Goal: Task Accomplishment & Management: Manage account settings

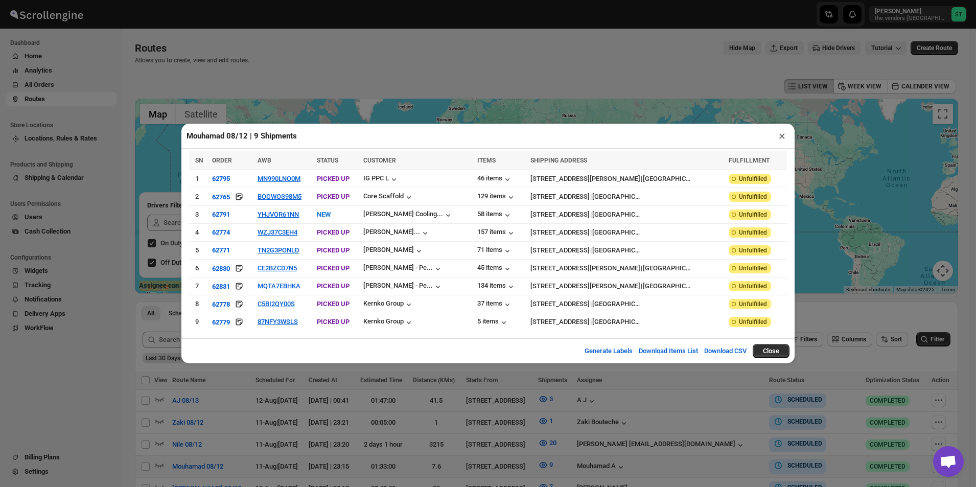
scroll to position [153, 0]
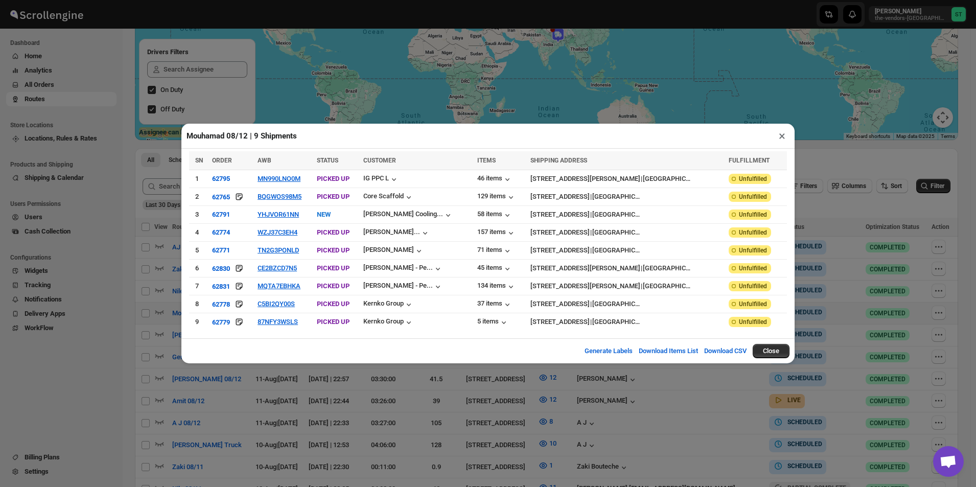
click at [781, 137] on button "×" at bounding box center [782, 136] width 15 height 14
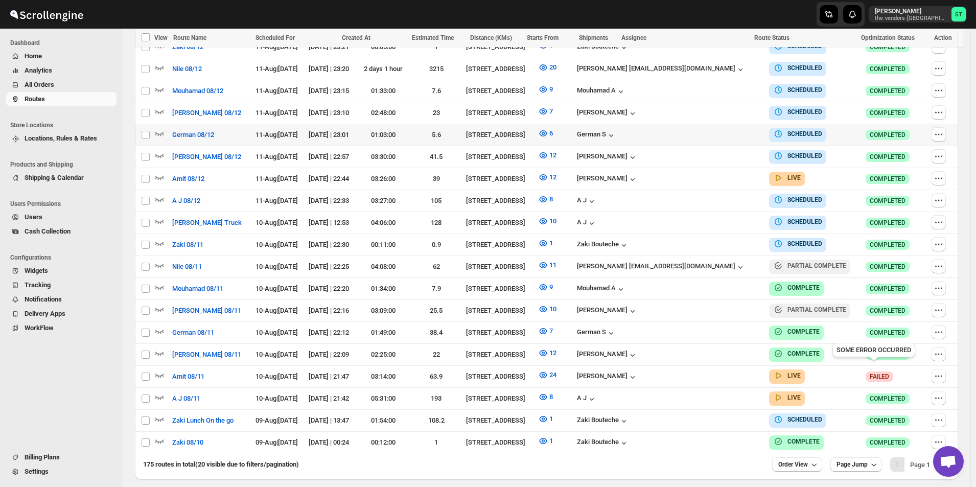
scroll to position [358, 0]
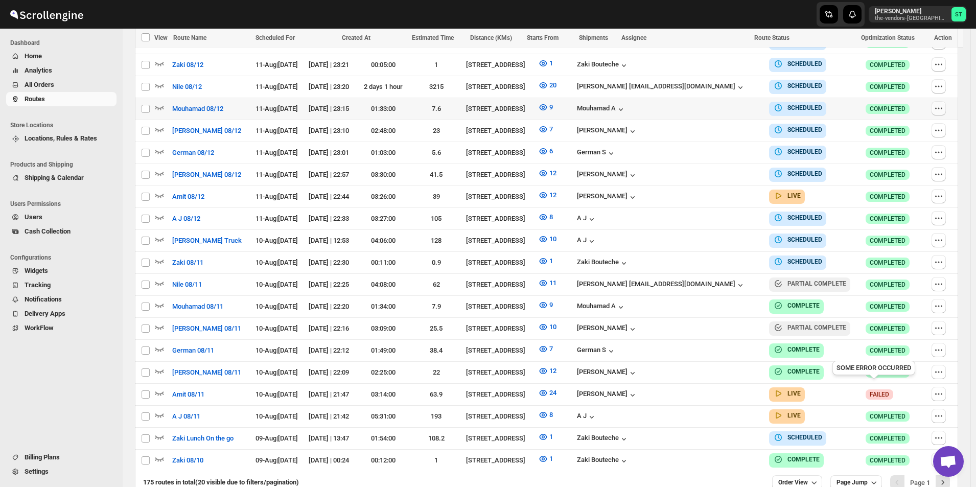
click at [941, 109] on icon "button" at bounding box center [939, 108] width 10 height 10
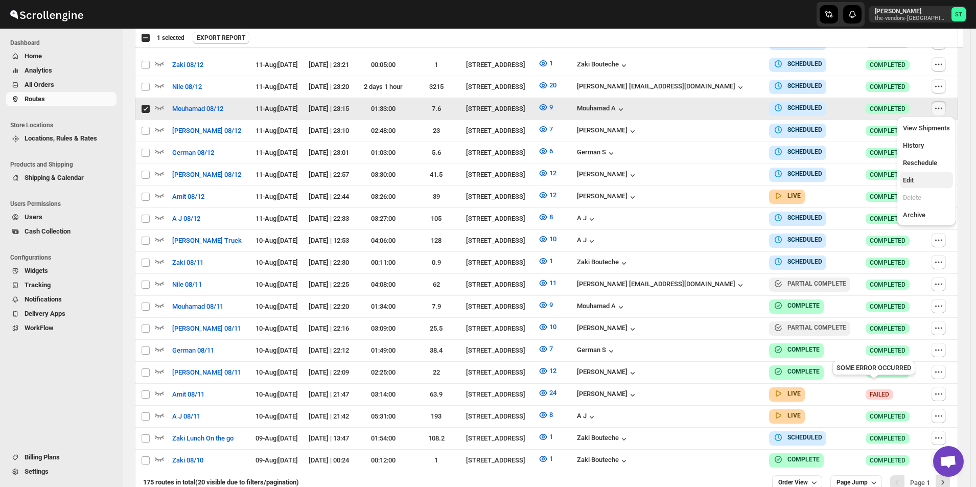
click at [922, 182] on span "Edit" at bounding box center [926, 180] width 47 height 10
checkbox input "false"
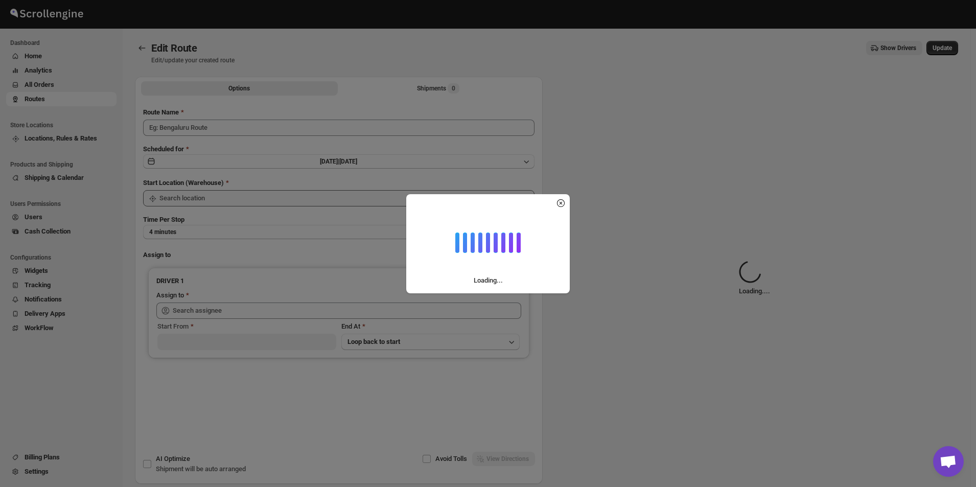
type input "Mouhamad 08/12"
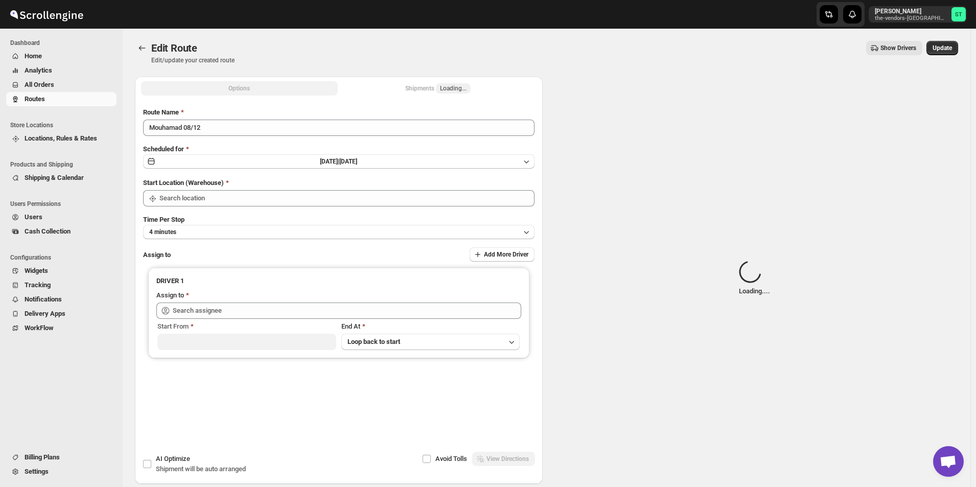
type input "[STREET_ADDRESS]"
type input "Mouhamad A ([EMAIL_ADDRESS][DOMAIN_NAME])"
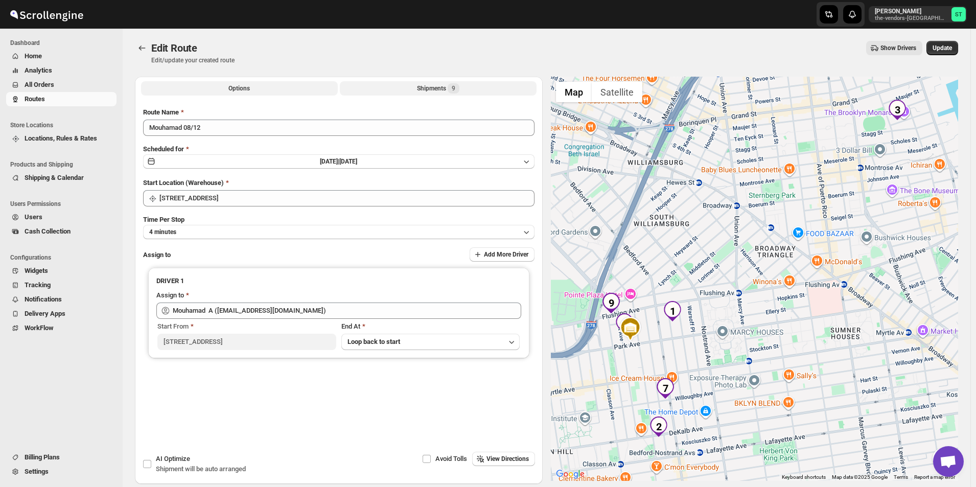
click at [424, 91] on div "Shipments 9" at bounding box center [438, 88] width 42 height 10
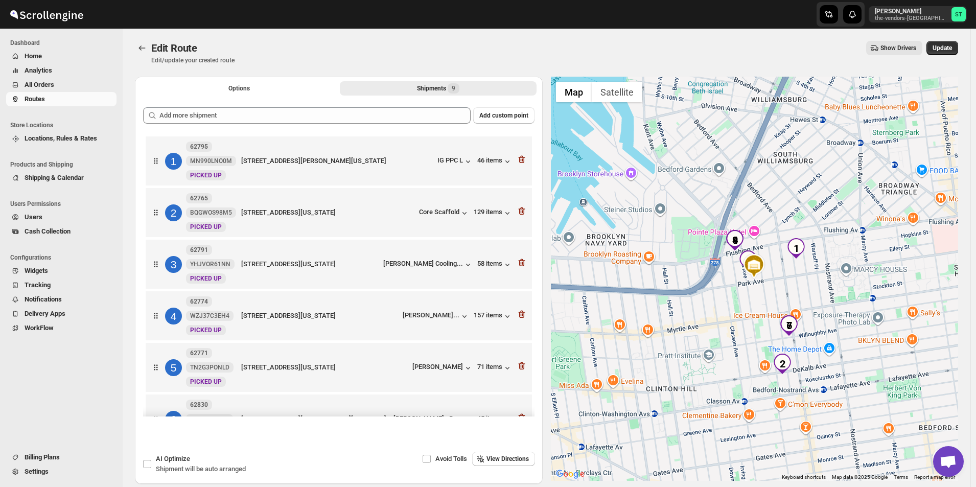
click at [273, 96] on div "Options Shipments 9 More views Options Shipments 9 More views" at bounding box center [339, 88] width 408 height 22
click at [250, 91] on span "Options" at bounding box center [238, 88] width 21 height 8
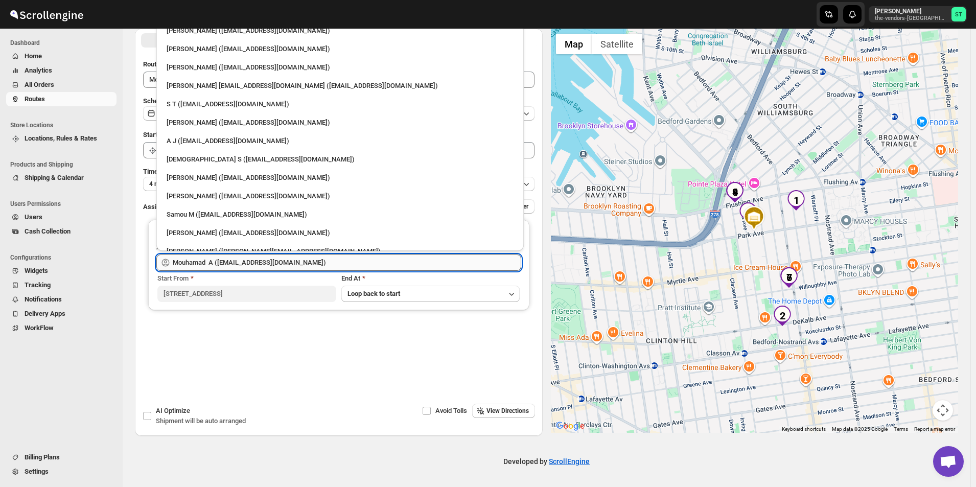
scroll to position [31, 0]
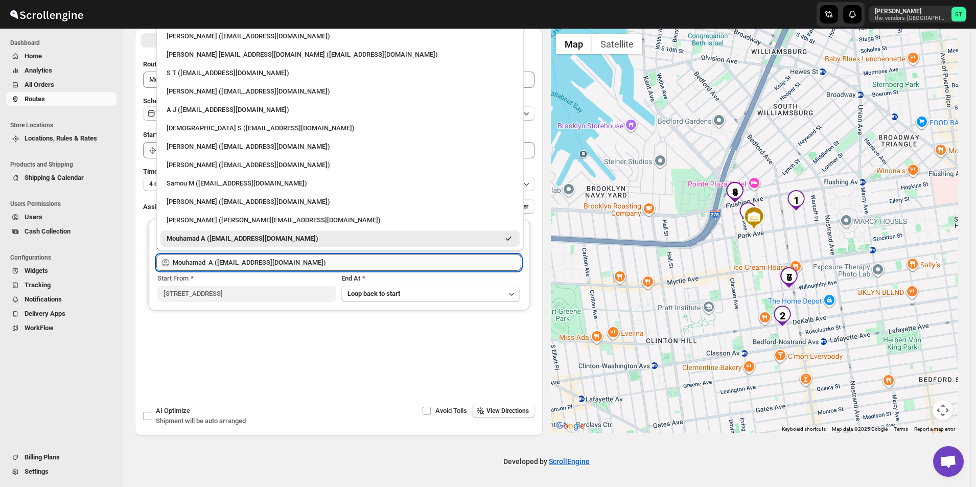
click at [337, 268] on input "Mouhamad A ([EMAIL_ADDRESS][DOMAIN_NAME])" at bounding box center [347, 262] width 348 height 16
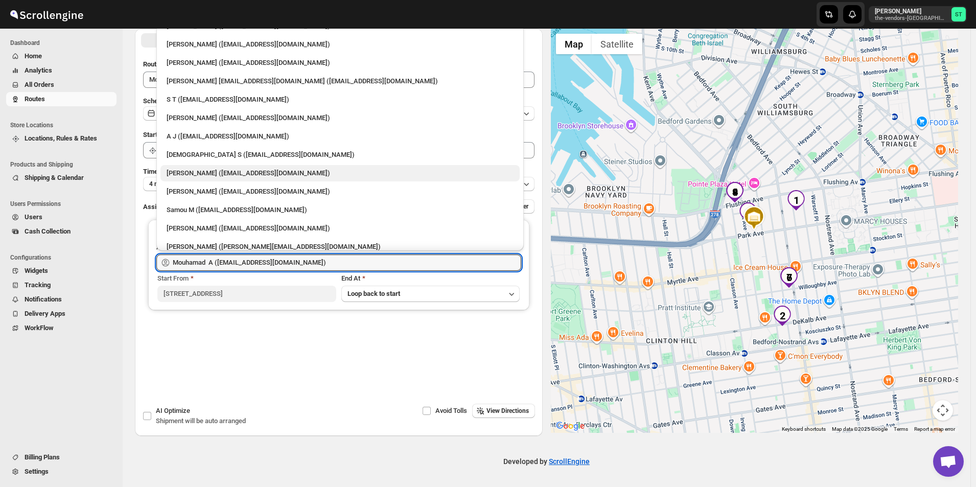
scroll to position [0, 0]
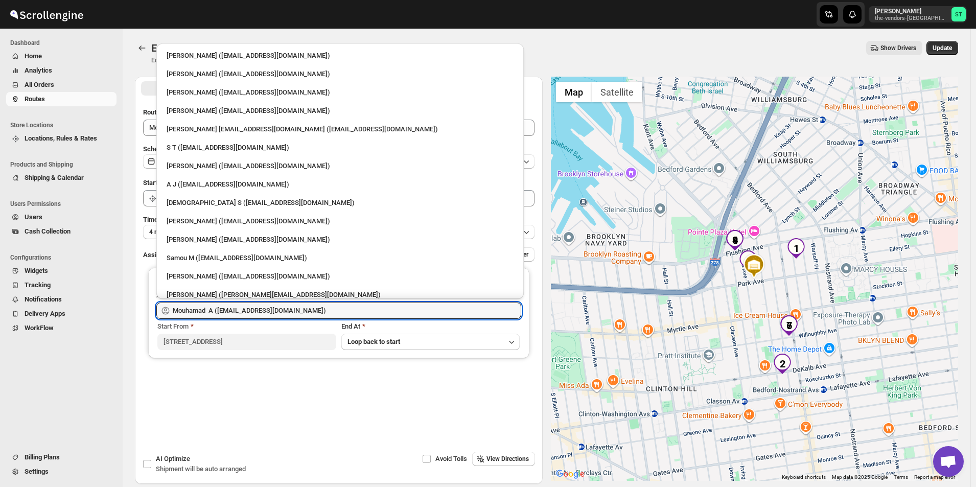
click at [205, 180] on div "A J ([EMAIL_ADDRESS][DOMAIN_NAME])" at bounding box center [340, 184] width 347 height 10
type input "A J ([EMAIL_ADDRESS][DOMAIN_NAME])"
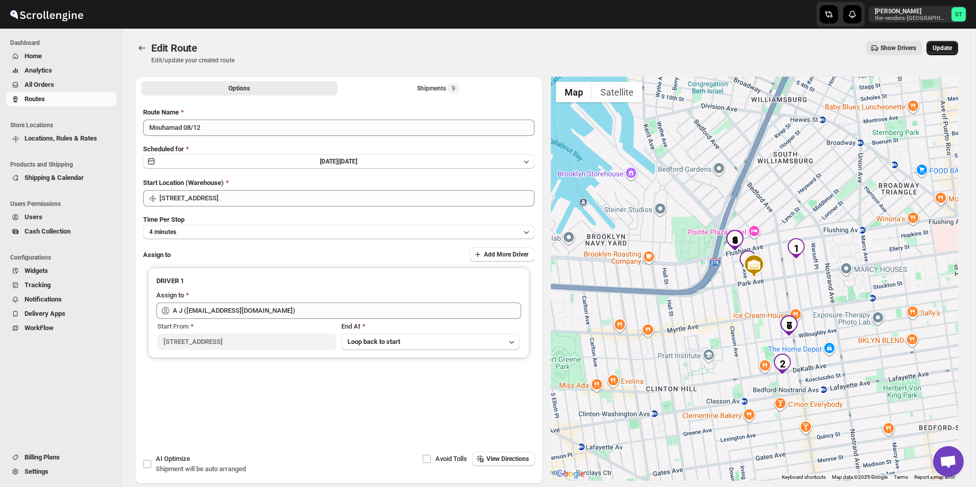
click at [938, 49] on span "Update" at bounding box center [942, 48] width 19 height 8
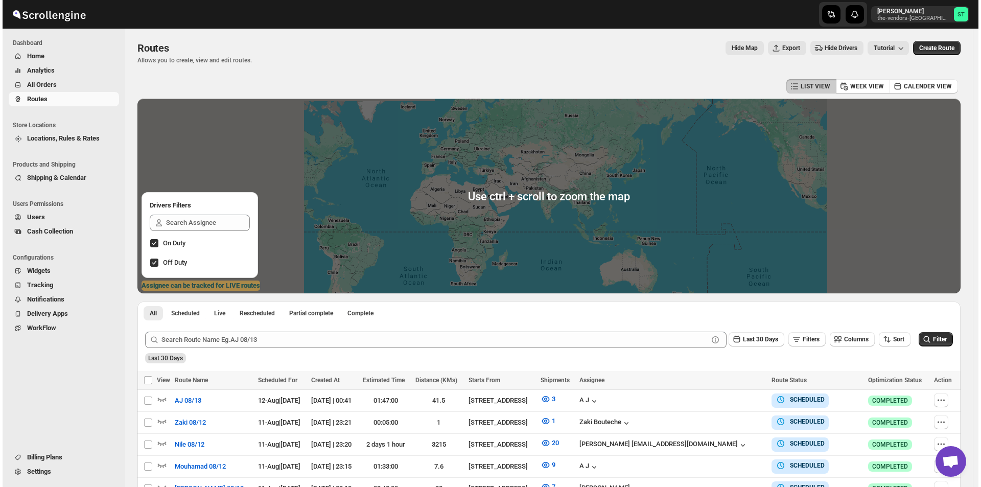
scroll to position [307, 0]
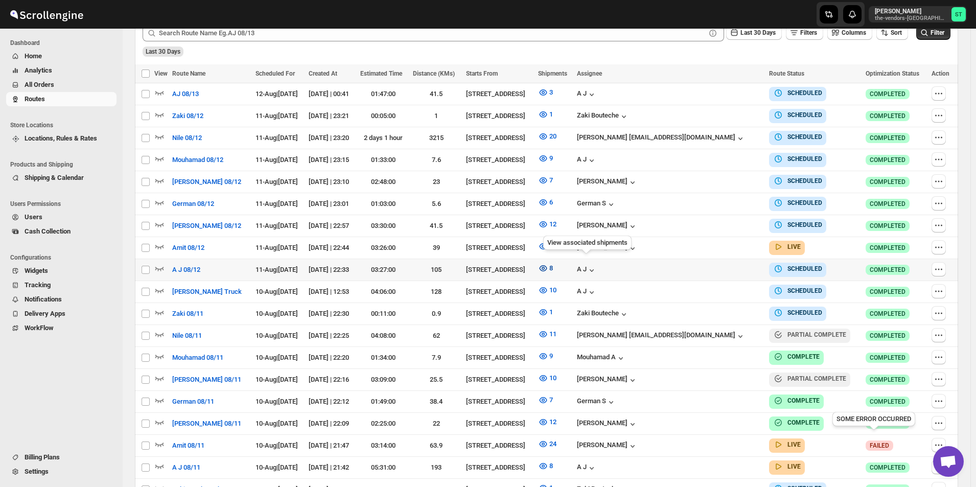
click at [548, 263] on icon "button" at bounding box center [543, 268] width 10 height 10
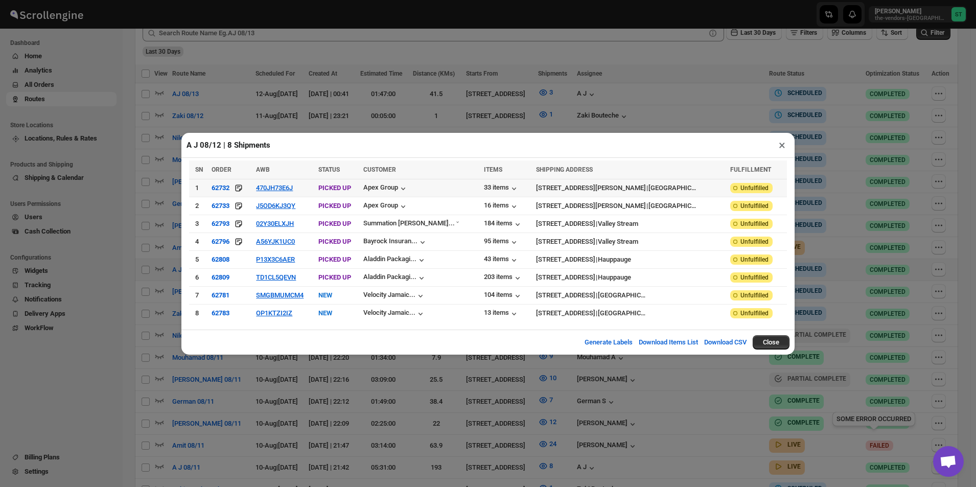
click at [294, 196] on td "470JH73E6J" at bounding box center [284, 188] width 62 height 18
click at [293, 192] on button "470JH73E6J" at bounding box center [274, 188] width 37 height 8
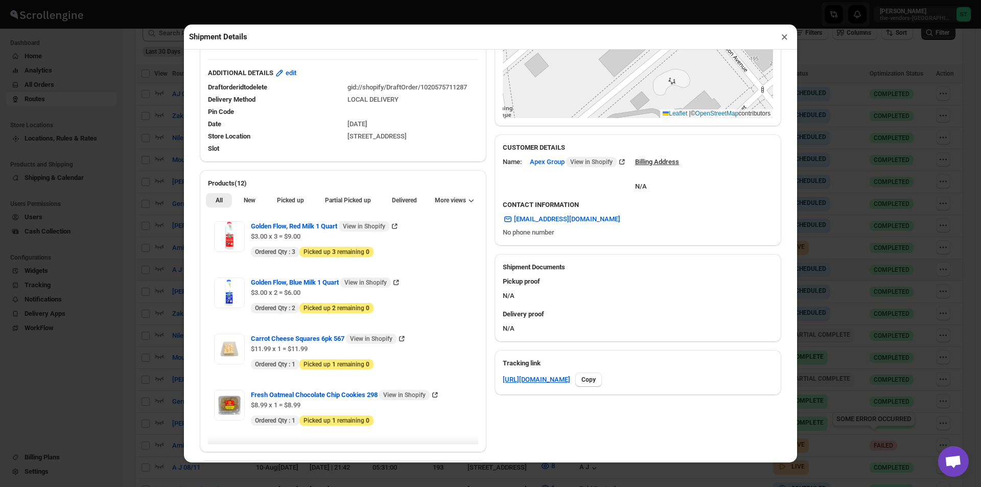
scroll to position [204, 0]
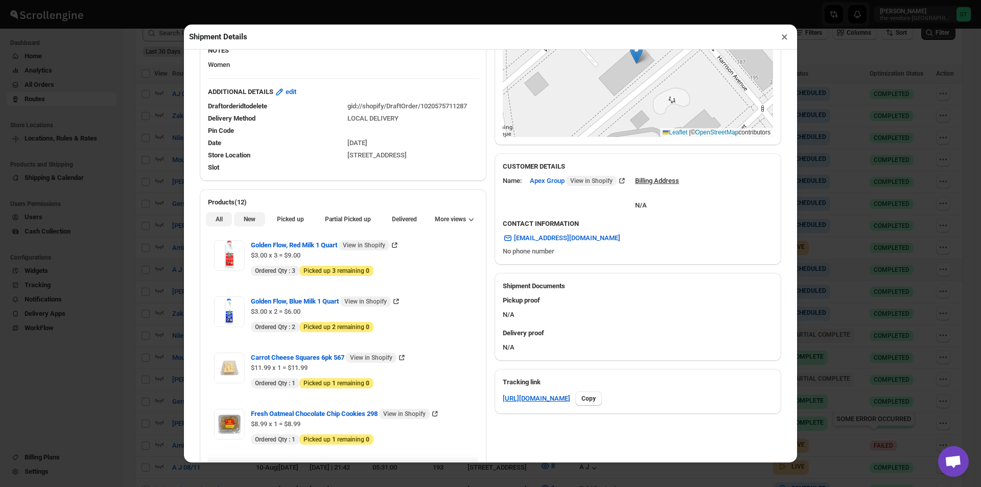
click at [254, 220] on button "New" at bounding box center [249, 219] width 31 height 14
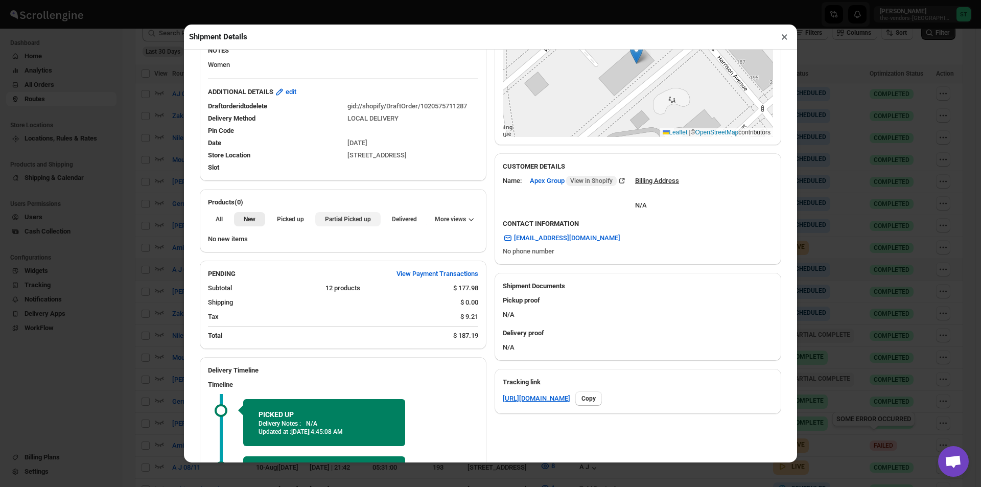
click at [339, 226] on button "Partial Picked up" at bounding box center [347, 219] width 65 height 14
click at [246, 226] on button "New" at bounding box center [249, 219] width 31 height 14
click at [347, 219] on span "Partial Picked up" at bounding box center [348, 219] width 46 height 8
click at [788, 40] on button "×" at bounding box center [784, 37] width 15 height 14
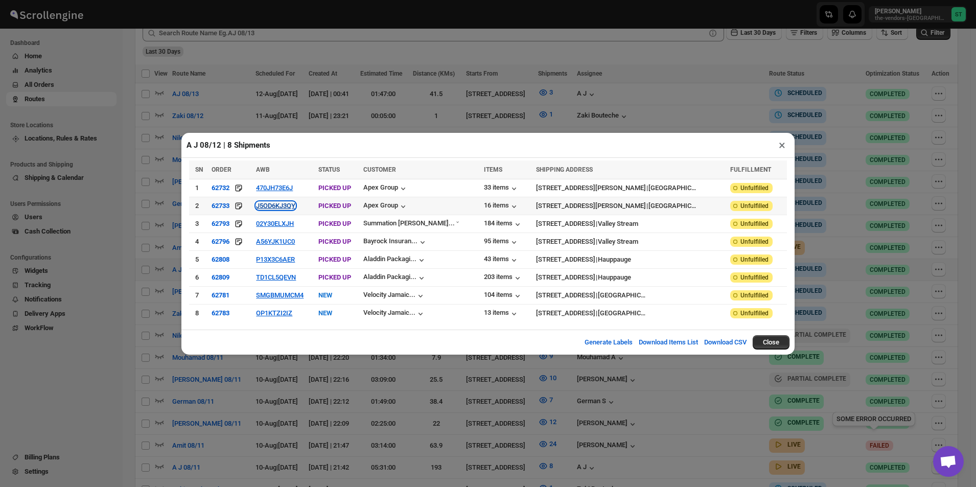
click at [282, 208] on button "J5OD6KJ3QY" at bounding box center [275, 206] width 39 height 8
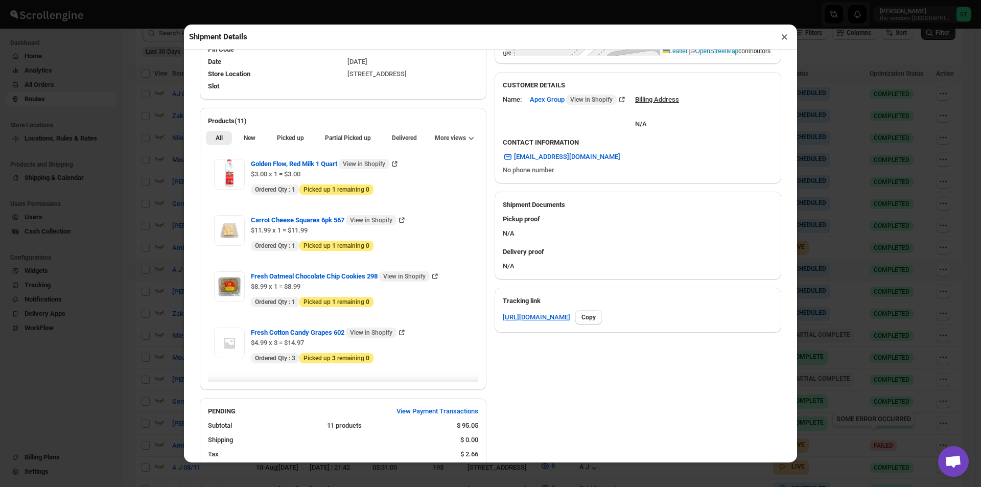
scroll to position [307, 0]
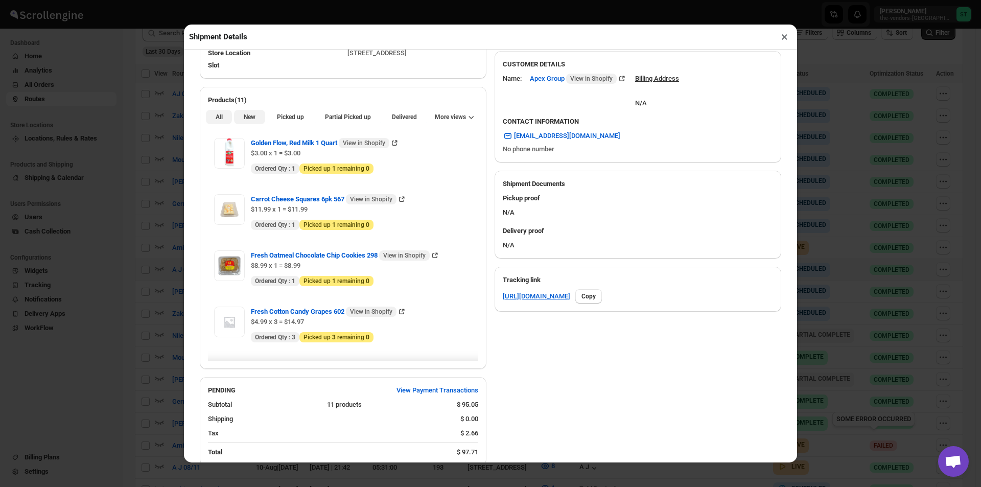
click at [252, 121] on span "New" at bounding box center [250, 117] width 12 height 8
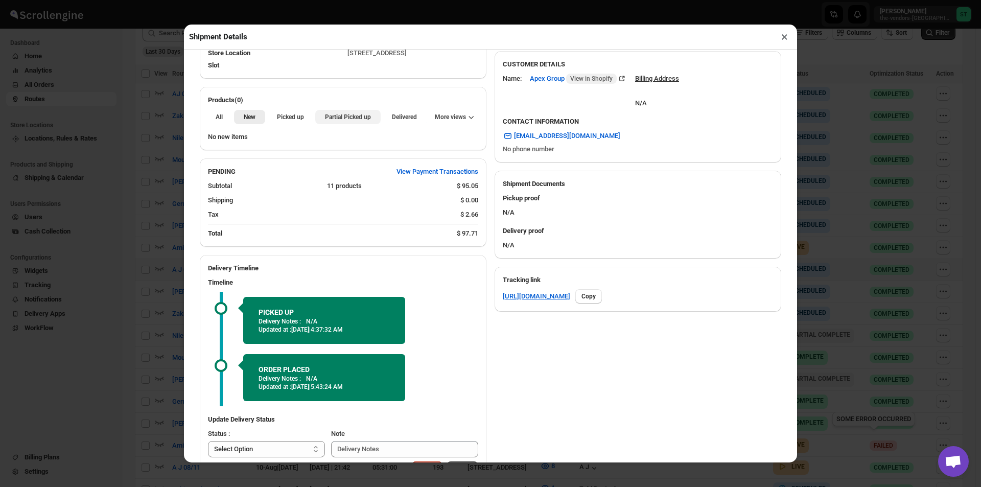
click at [354, 121] on span "Partial Picked up" at bounding box center [348, 117] width 46 height 8
click at [788, 41] on button "×" at bounding box center [784, 37] width 15 height 14
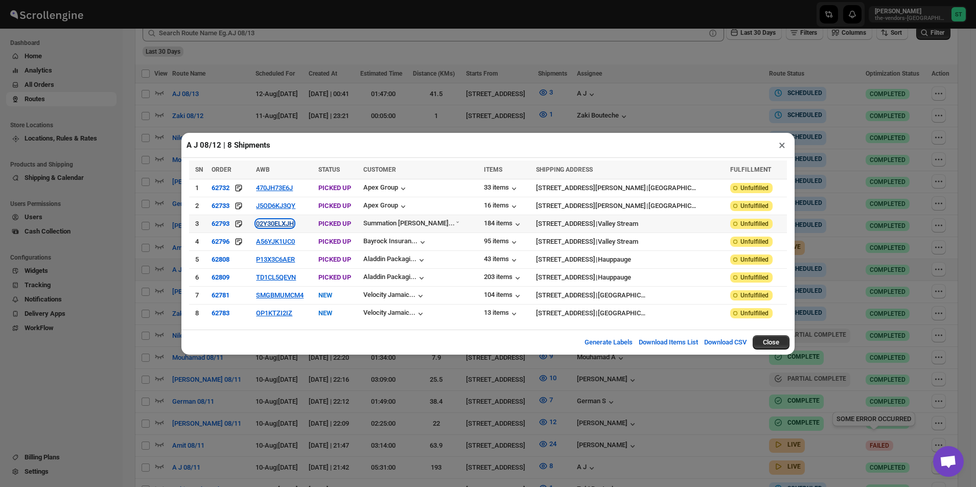
click at [291, 227] on button "02Y30ELXJH" at bounding box center [275, 224] width 38 height 8
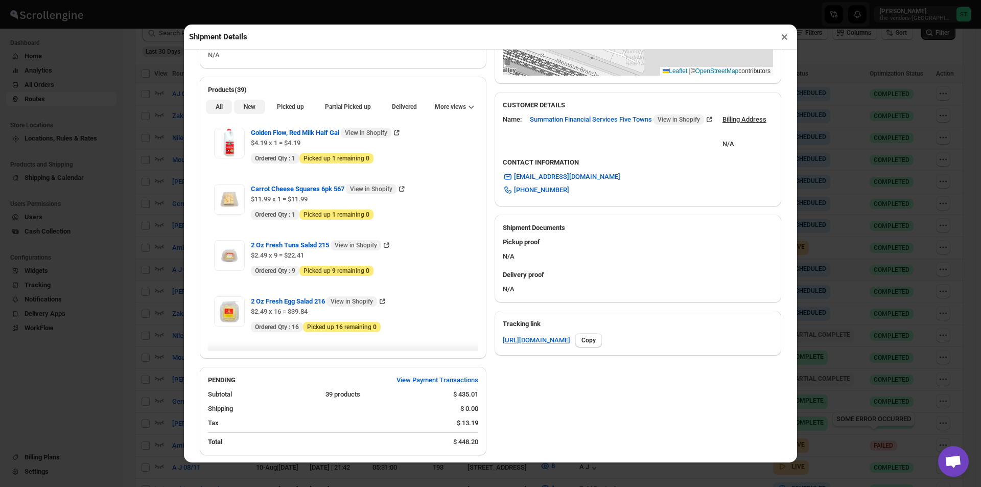
click at [247, 113] on button "New" at bounding box center [249, 107] width 31 height 14
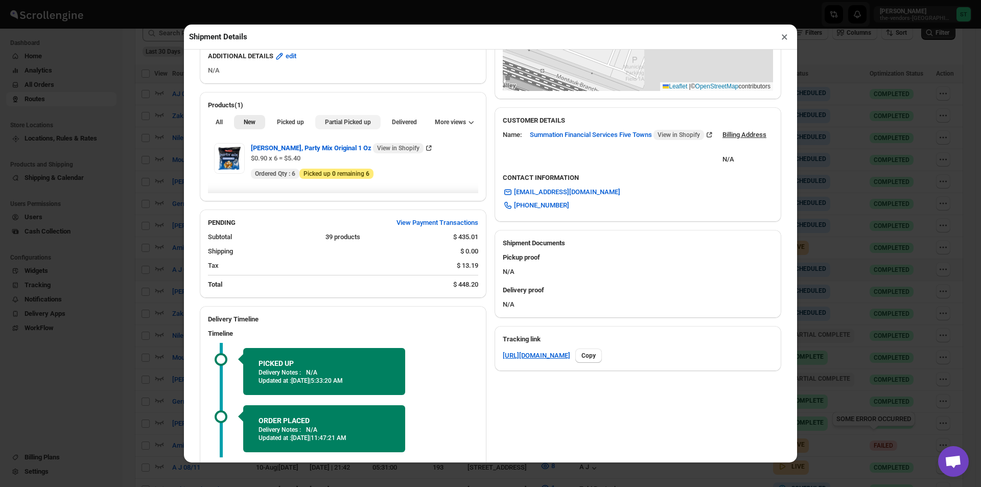
click at [354, 124] on span "Partial Picked up" at bounding box center [348, 122] width 46 height 8
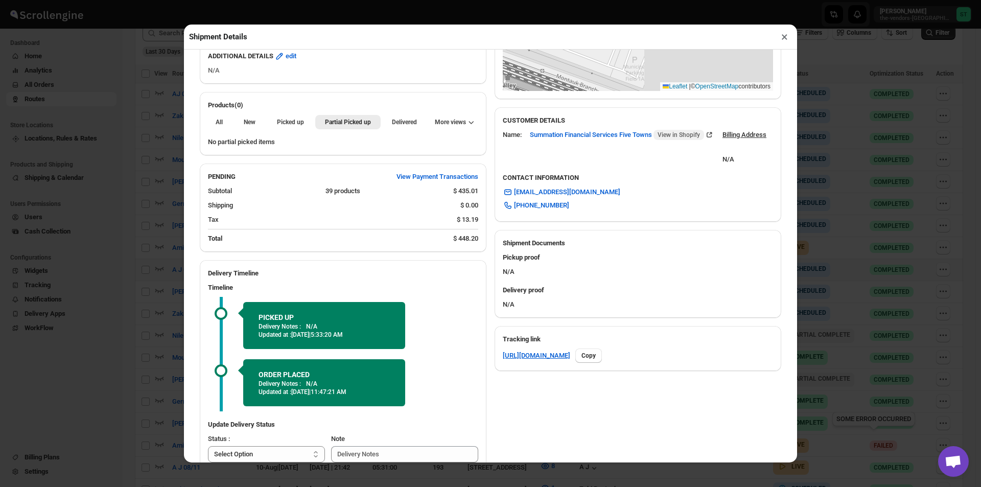
click at [778, 37] on button "×" at bounding box center [784, 37] width 15 height 14
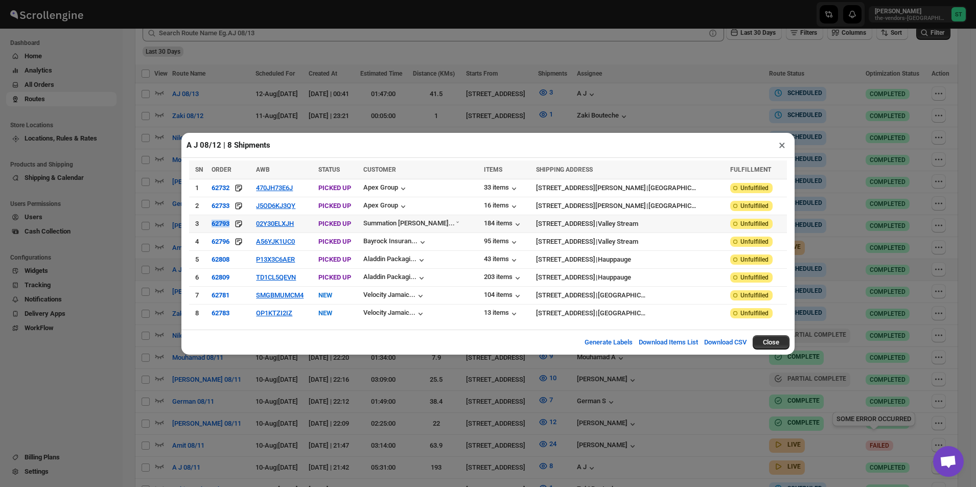
drag, startPoint x: 204, startPoint y: 228, endPoint x: 236, endPoint y: 228, distance: 31.2
click at [236, 228] on tr "3 62793 02Y30ELXJH PICKED UP Summation [PERSON_NAME]... 184 items [STREET_ADDRE…" at bounding box center [488, 224] width 598 height 18
copy tr "62793"
click at [277, 239] on button "A56YJK1UC0" at bounding box center [275, 242] width 39 height 8
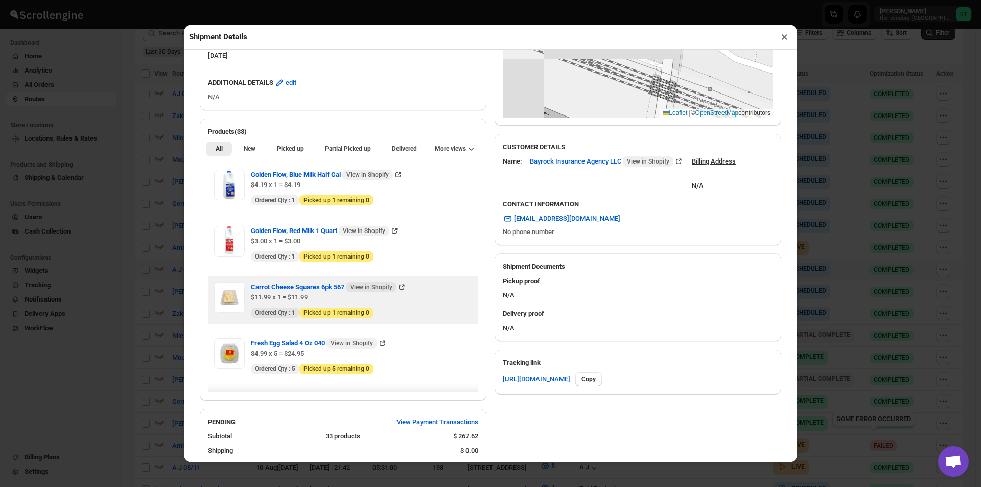
scroll to position [255, 0]
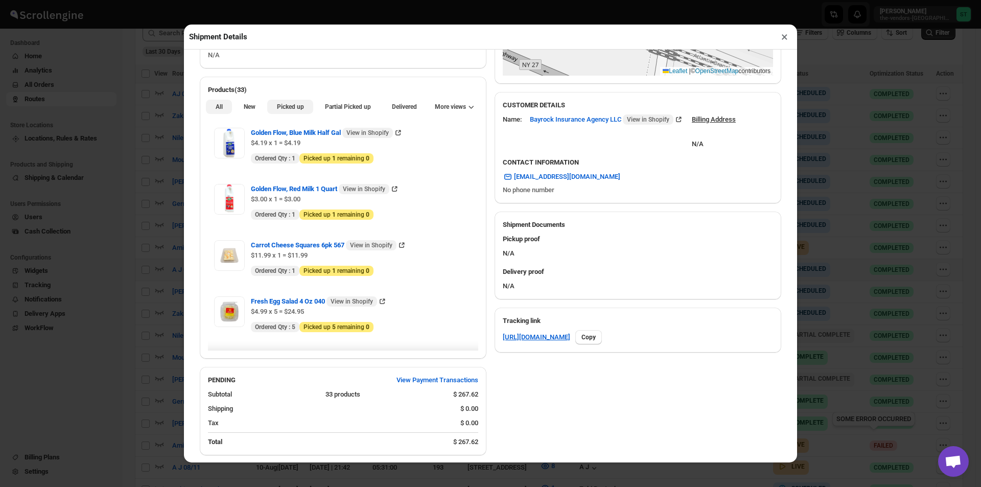
drag, startPoint x: 244, startPoint y: 107, endPoint x: 306, endPoint y: 111, distance: 62.0
click at [245, 107] on span "New" at bounding box center [250, 107] width 12 height 8
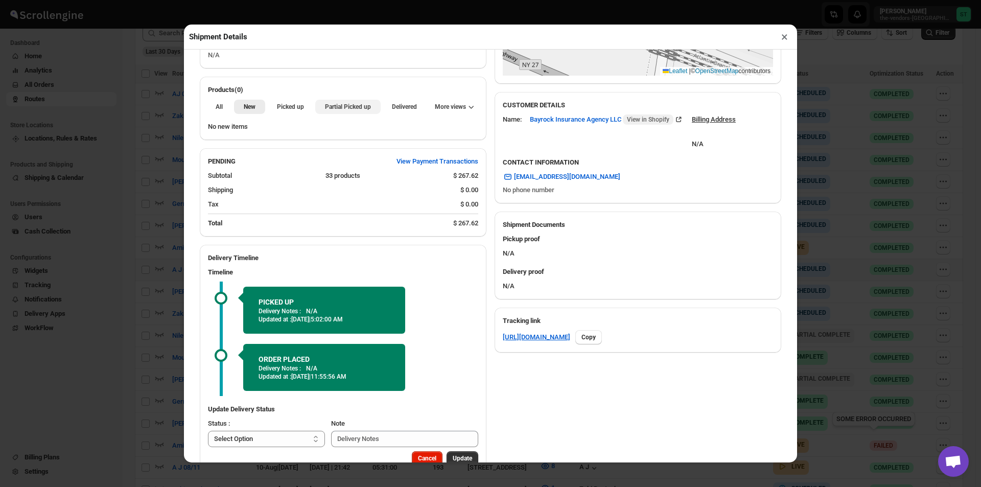
click at [336, 111] on span "Partial Picked up" at bounding box center [348, 107] width 46 height 8
click at [786, 40] on button "×" at bounding box center [784, 37] width 15 height 14
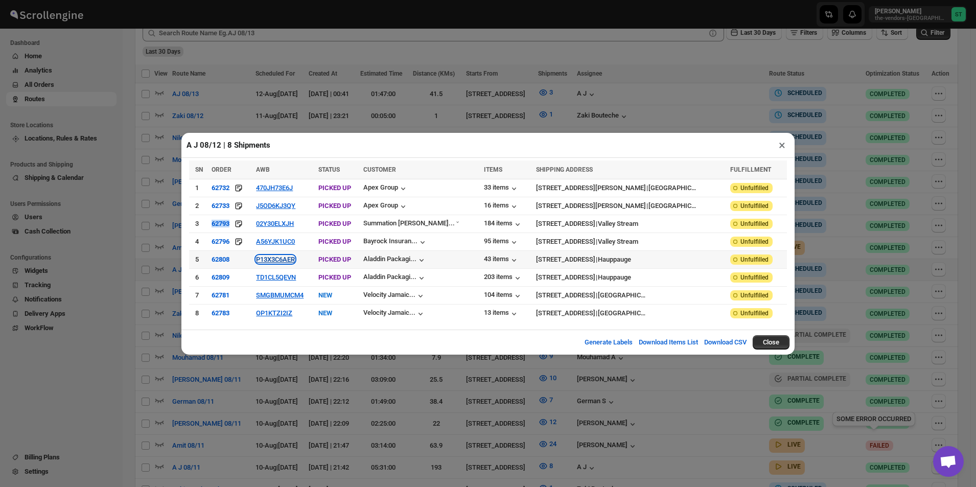
click at [279, 257] on button "P13X3C6AER" at bounding box center [275, 259] width 39 height 8
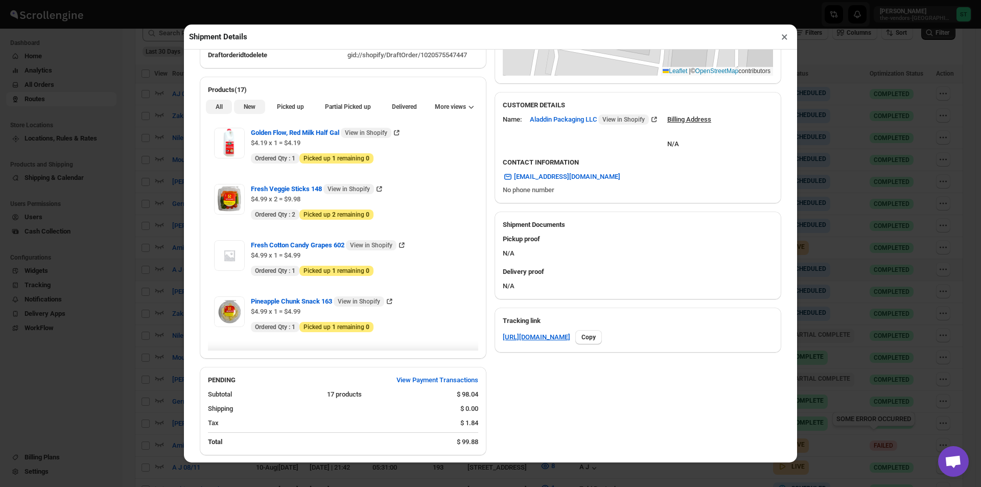
click at [245, 110] on span "New" at bounding box center [250, 107] width 12 height 8
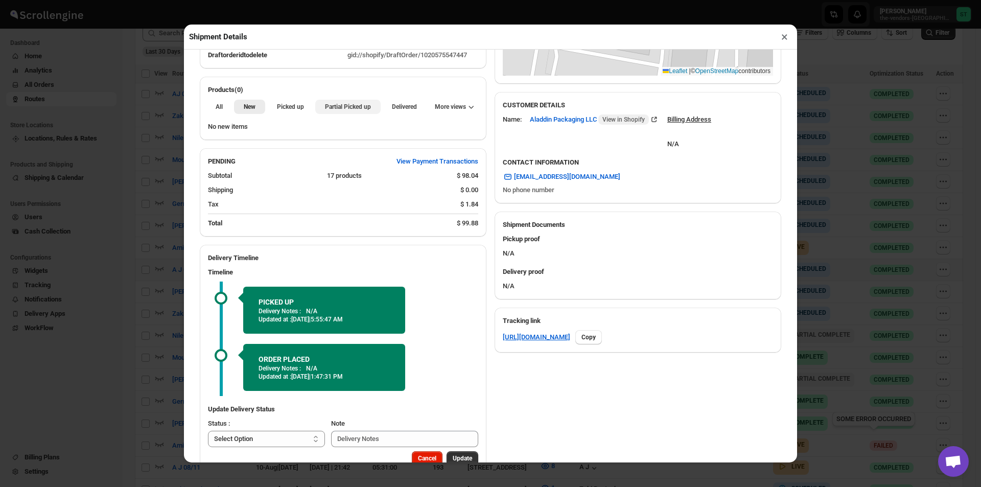
click at [317, 112] on button "Partial Picked up" at bounding box center [347, 107] width 65 height 14
click at [784, 41] on button "×" at bounding box center [784, 37] width 15 height 14
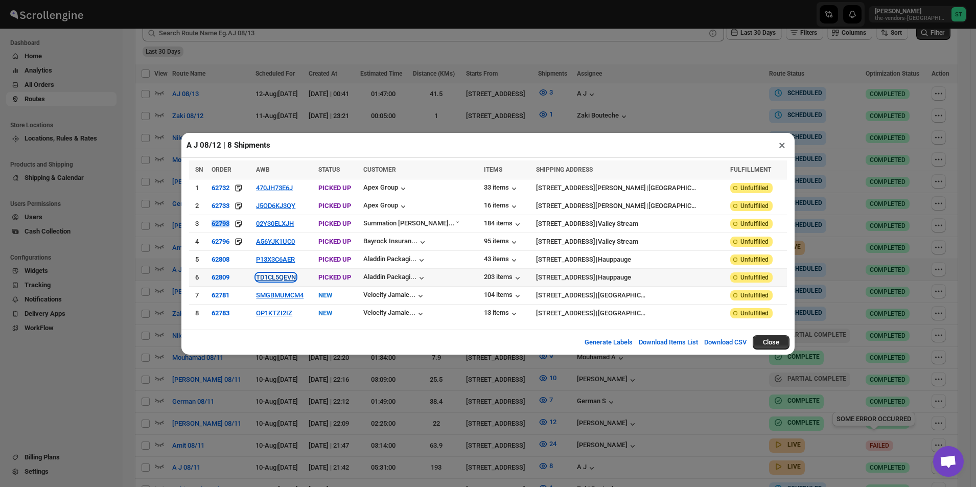
click at [283, 279] on button "TD1CL5QEVN" at bounding box center [276, 277] width 40 height 8
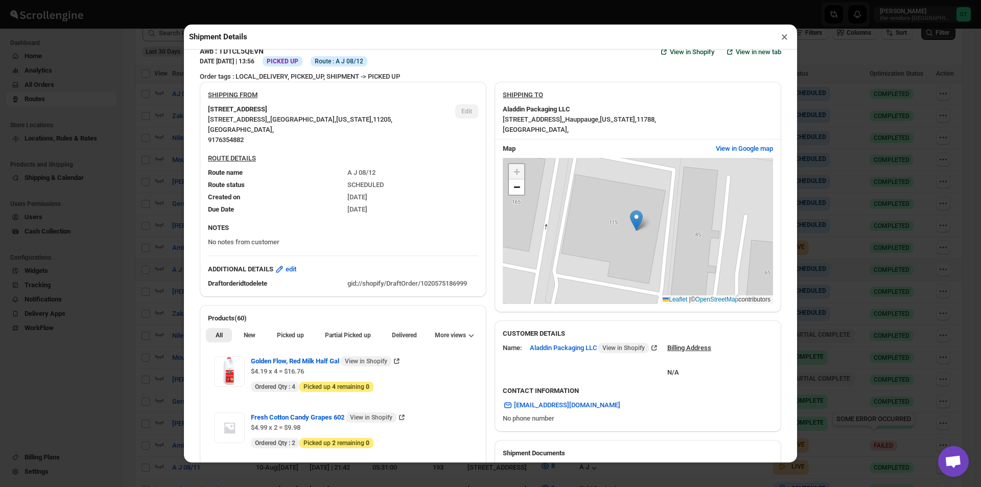
scroll to position [51, 0]
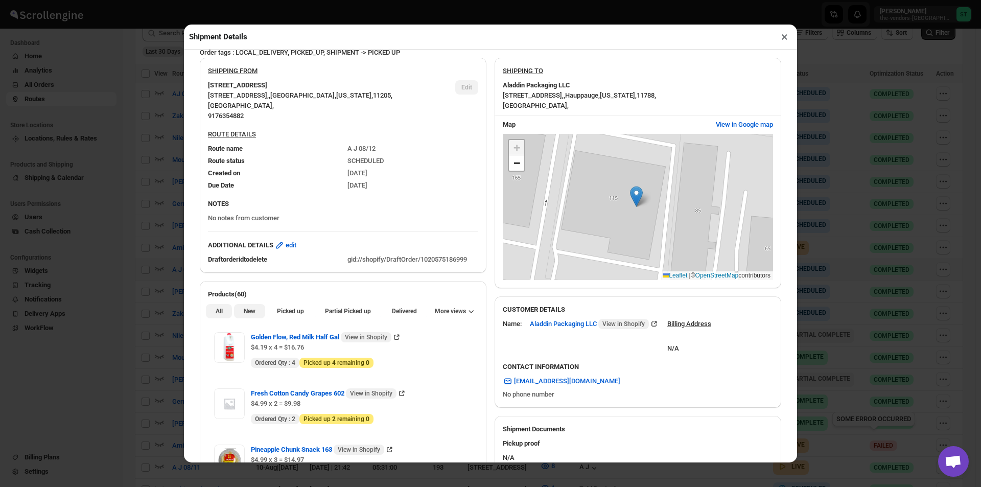
click at [246, 309] on span "New" at bounding box center [250, 311] width 12 height 8
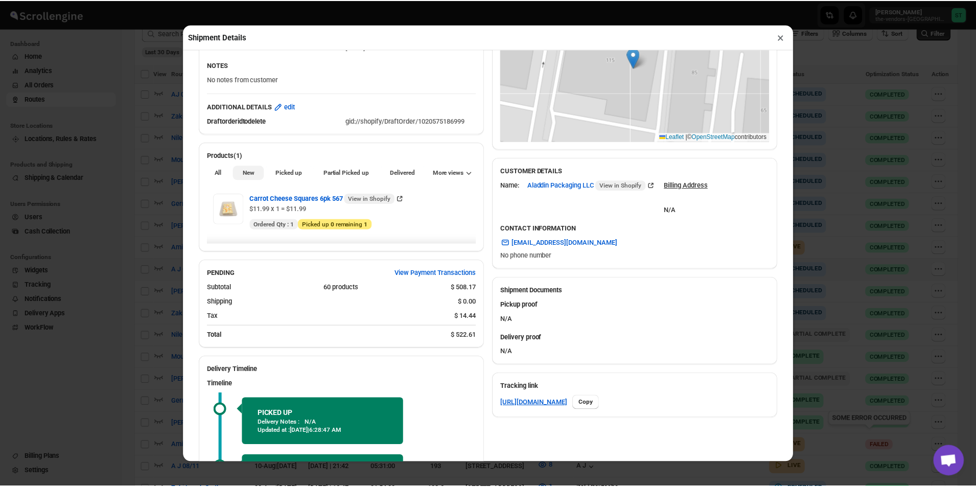
scroll to position [255, 0]
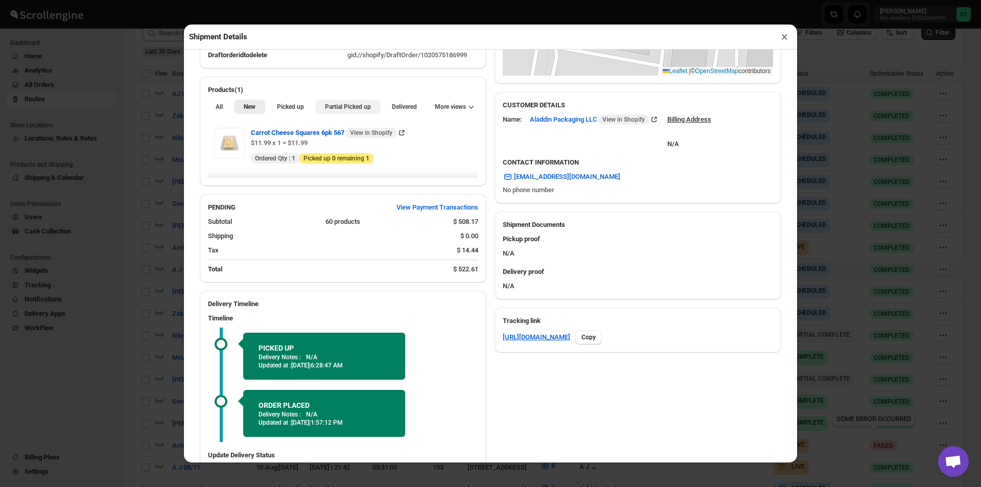
click at [327, 102] on button "Partial Picked up" at bounding box center [347, 107] width 65 height 14
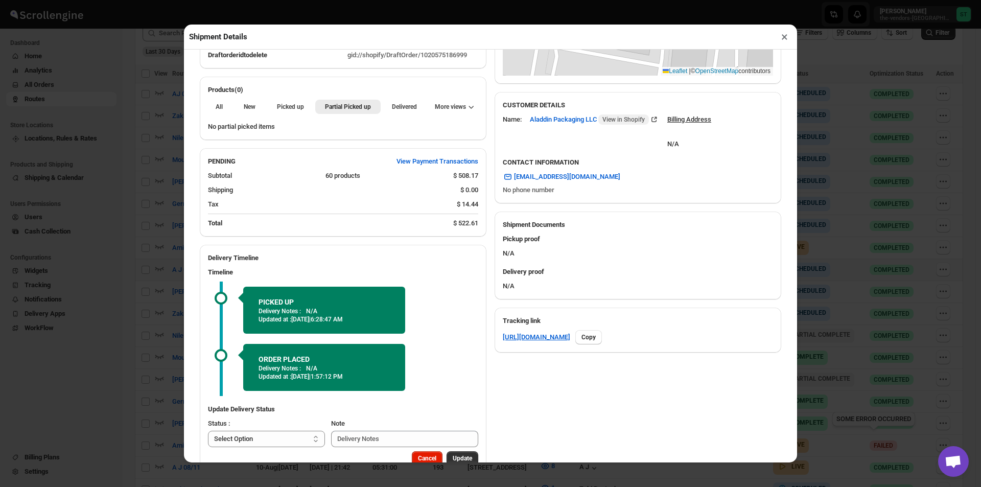
click at [784, 40] on button "×" at bounding box center [784, 37] width 15 height 14
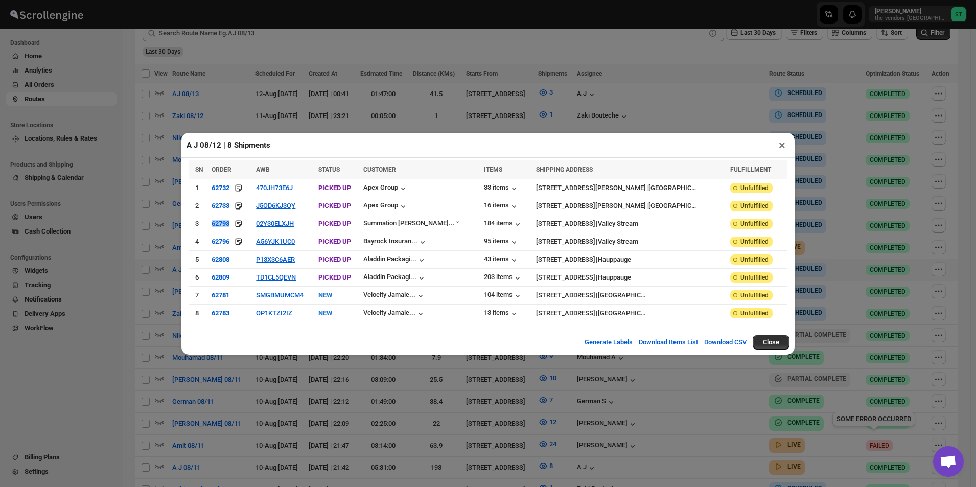
click at [780, 149] on button "×" at bounding box center [782, 145] width 15 height 14
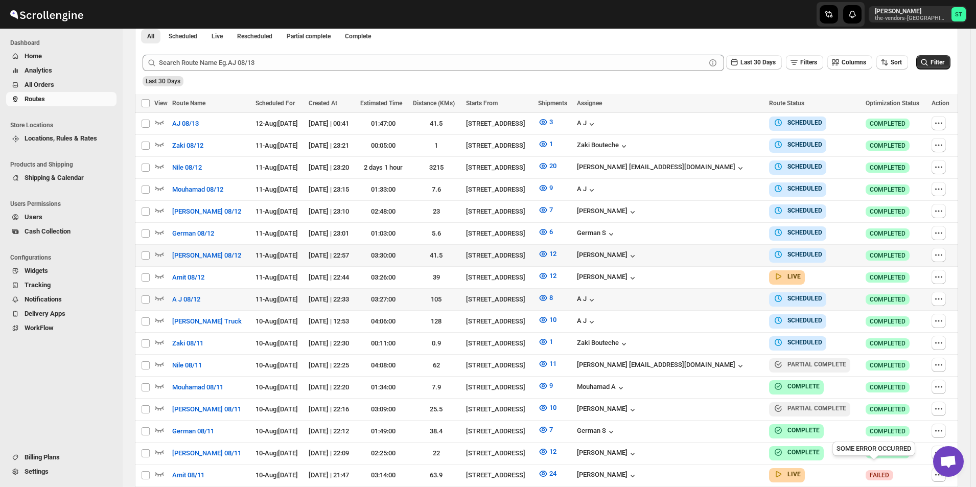
scroll to position [307, 0]
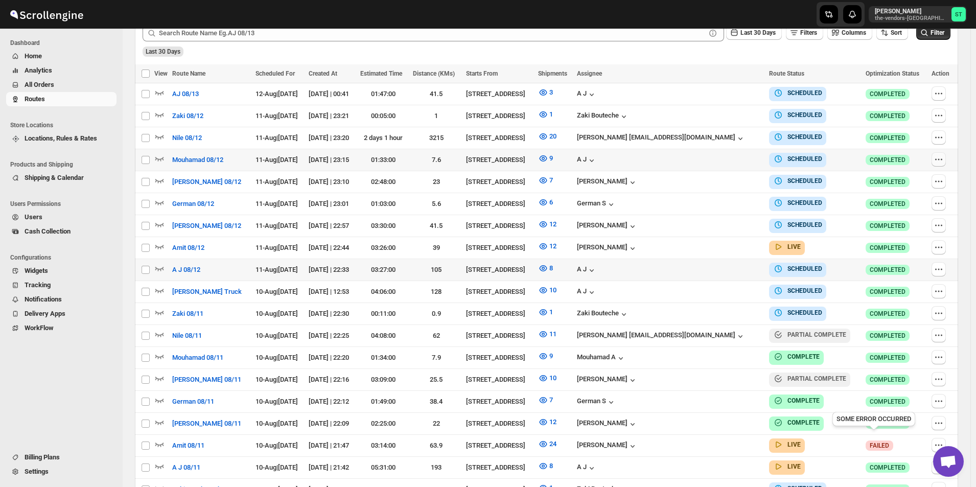
click at [937, 159] on icon "button" at bounding box center [939, 159] width 10 height 10
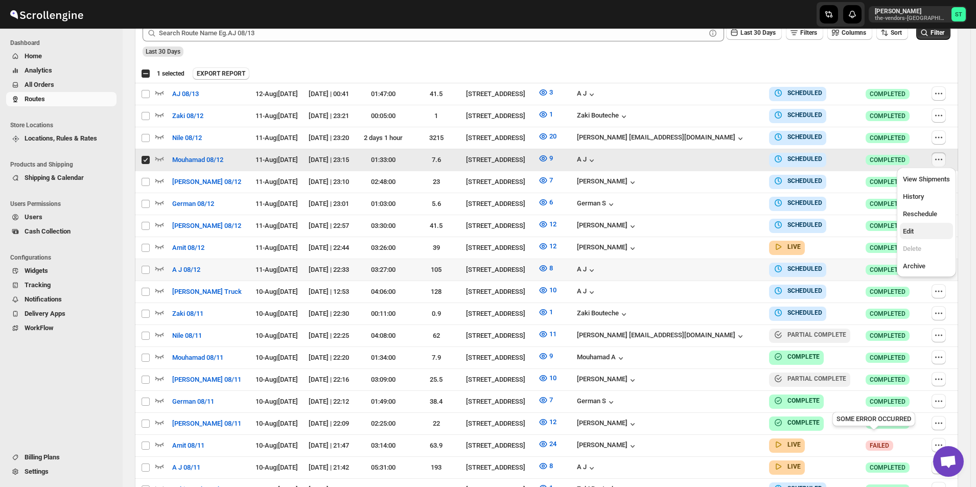
click at [920, 233] on span "Edit" at bounding box center [926, 231] width 47 height 10
checkbox input "false"
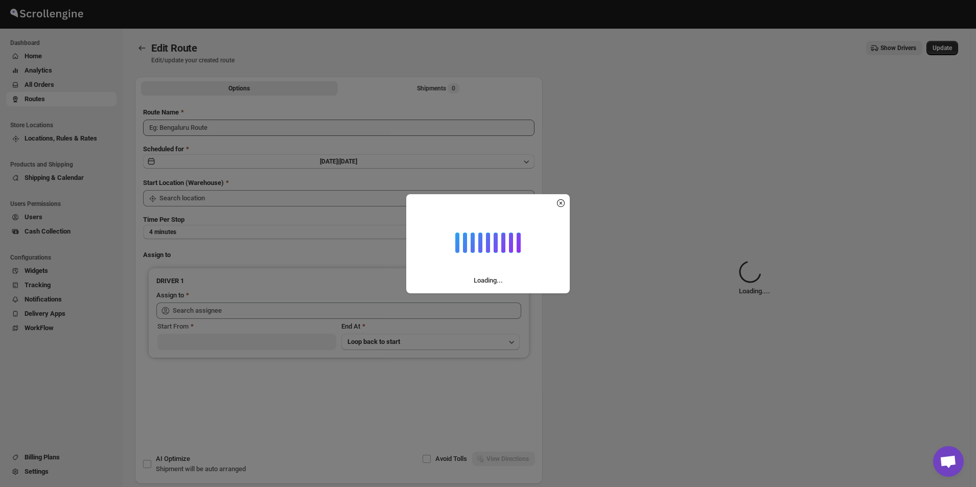
type input "Mouhamad 08/12"
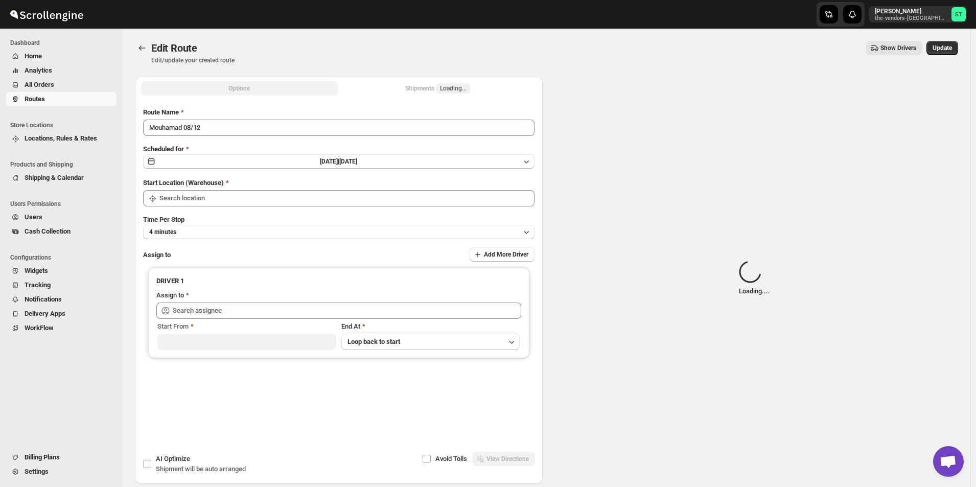
type input "[STREET_ADDRESS]"
type input "A J ([EMAIL_ADDRESS][DOMAIN_NAME])"
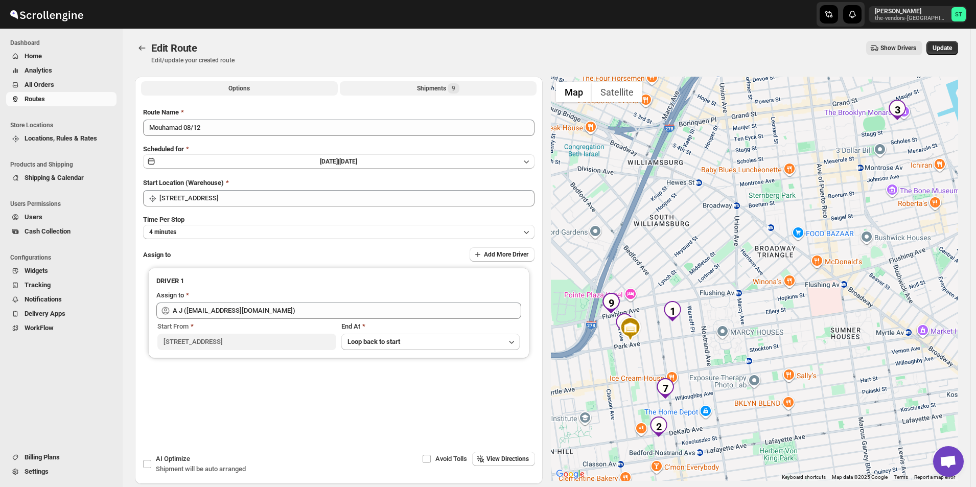
click at [425, 90] on div "Shipments 9" at bounding box center [438, 88] width 42 height 10
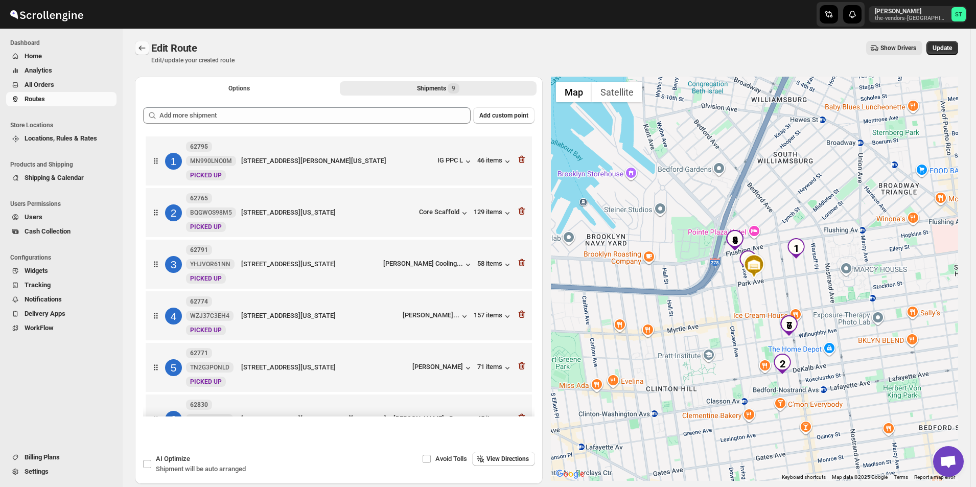
click at [139, 41] on button "Routes" at bounding box center [142, 48] width 14 height 14
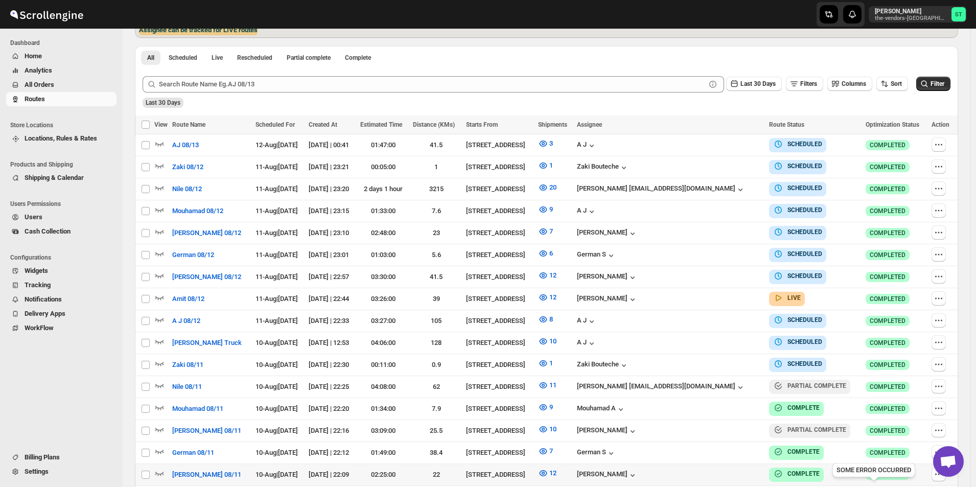
scroll to position [307, 0]
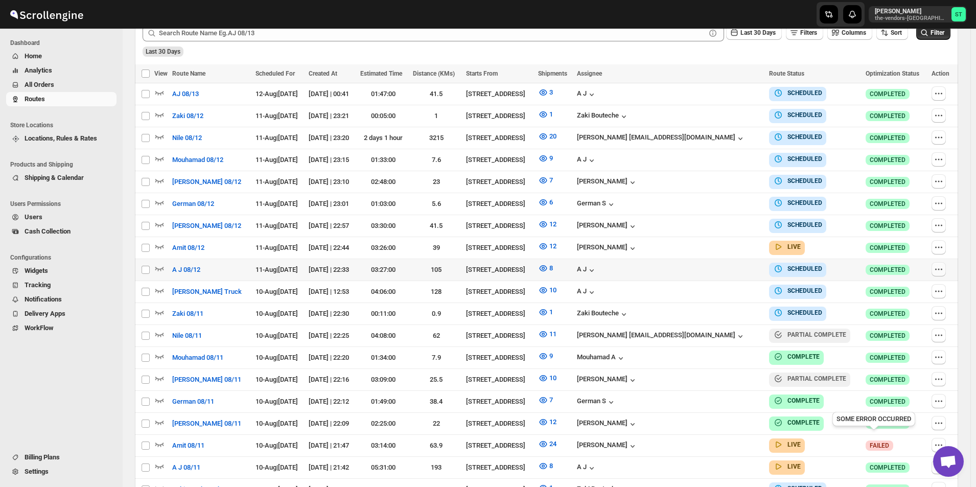
click at [942, 265] on icon "button" at bounding box center [939, 269] width 10 height 10
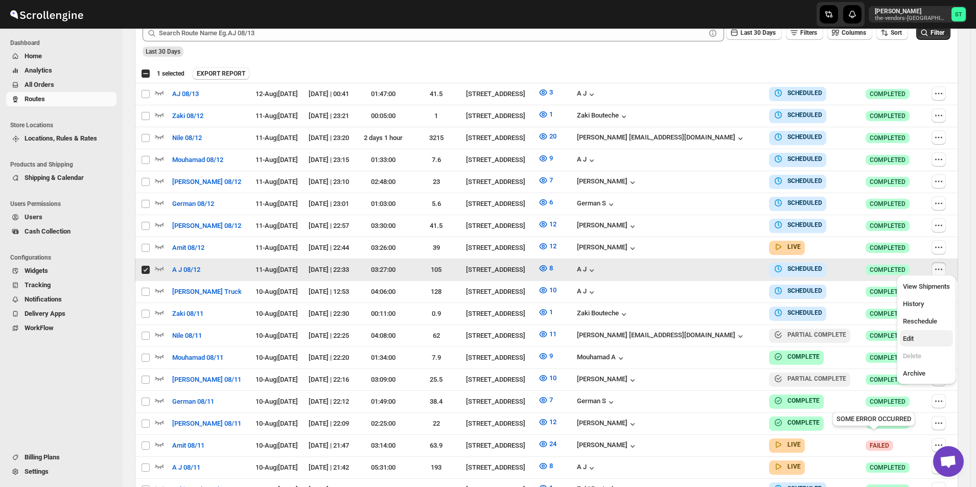
click at [918, 339] on span "Edit" at bounding box center [926, 339] width 47 height 10
checkbox input "false"
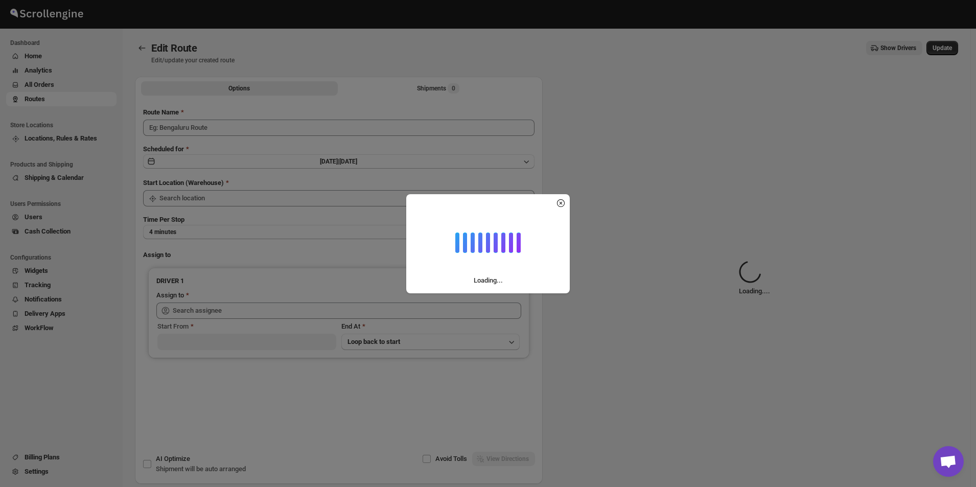
type input "A J 08/12"
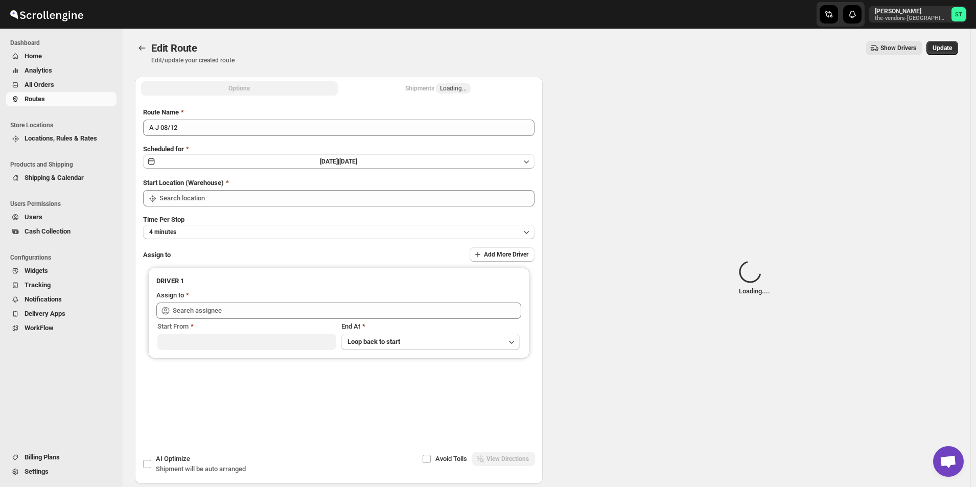
click at [433, 94] on button "Shipments Loading..." at bounding box center [438, 88] width 197 height 14
type input "[STREET_ADDRESS]"
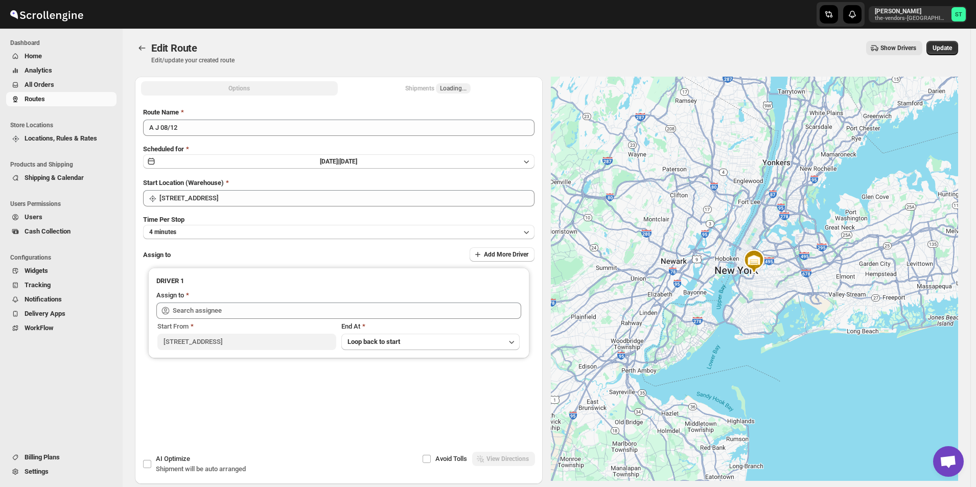
type input "A J ([EMAIL_ADDRESS][DOMAIN_NAME])"
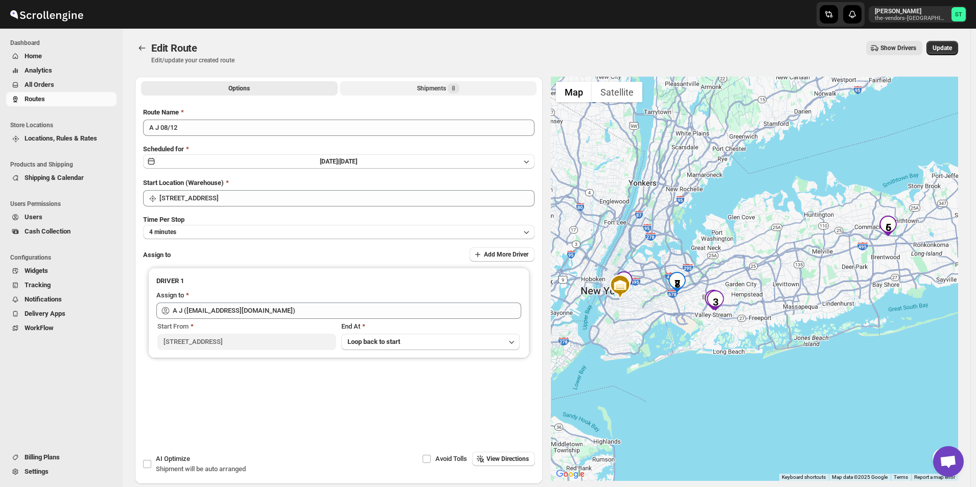
click at [429, 90] on div "Shipments 8" at bounding box center [438, 88] width 42 height 10
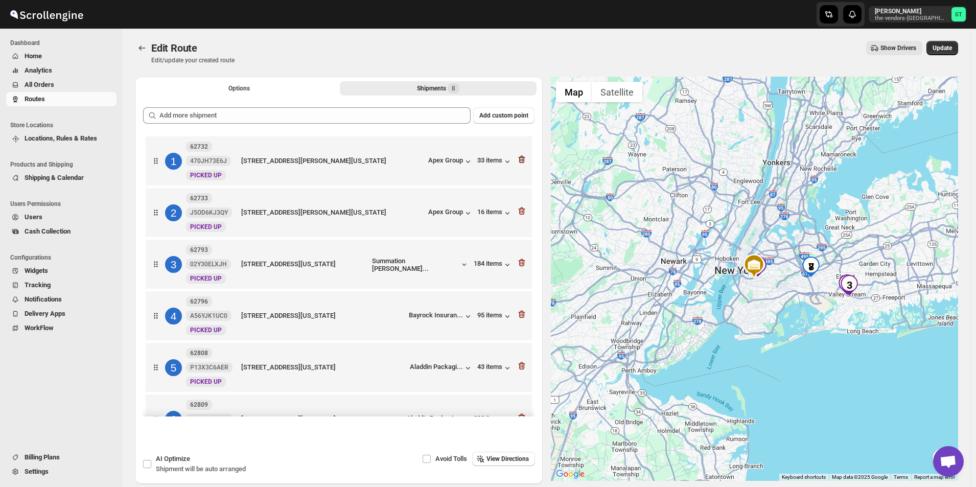
click at [521, 159] on icon "button" at bounding box center [521, 160] width 7 height 8
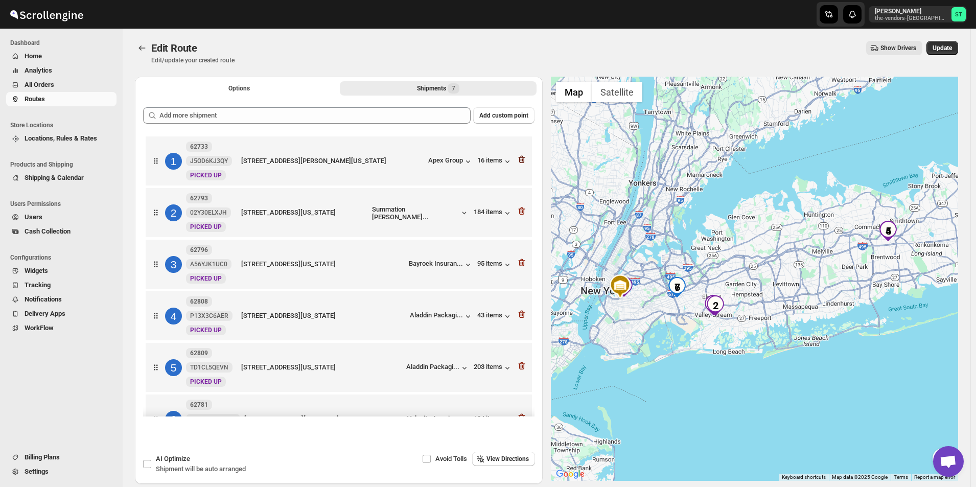
click at [522, 162] on icon "button" at bounding box center [522, 159] width 10 height 10
click at [284, 87] on button "Options" at bounding box center [239, 88] width 197 height 14
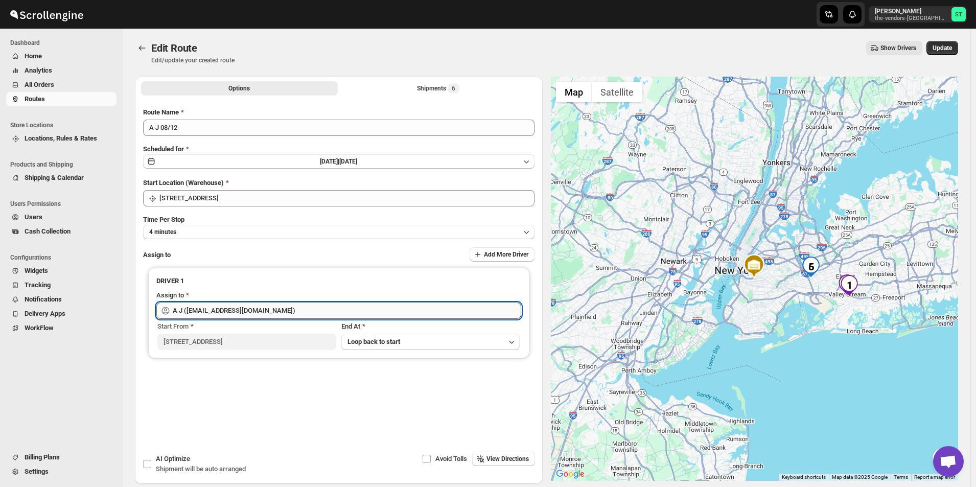
click at [286, 317] on input "A J ([EMAIL_ADDRESS][DOMAIN_NAME])" at bounding box center [347, 310] width 348 height 16
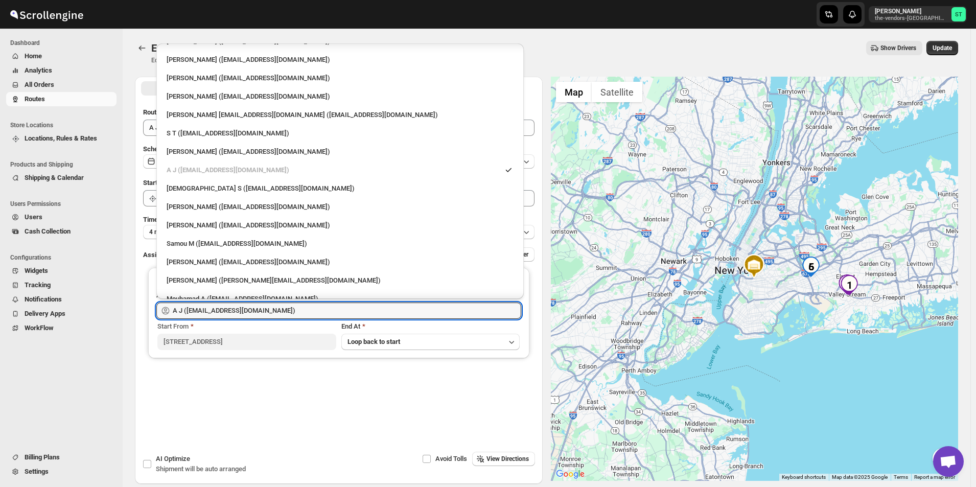
scroll to position [27, 0]
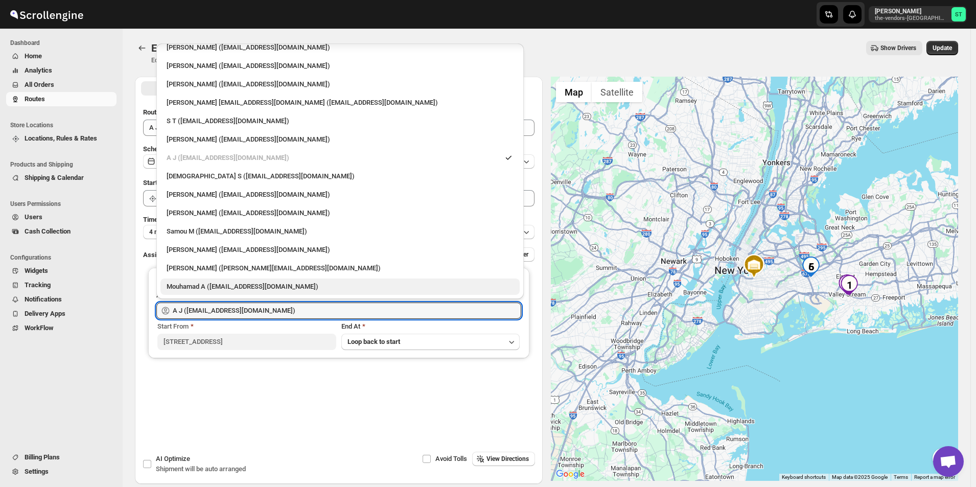
click at [214, 283] on div "Mouhamad A ([EMAIL_ADDRESS][DOMAIN_NAME])" at bounding box center [340, 287] width 347 height 10
type input "Mouhamad A ([EMAIL_ADDRESS][DOMAIN_NAME])"
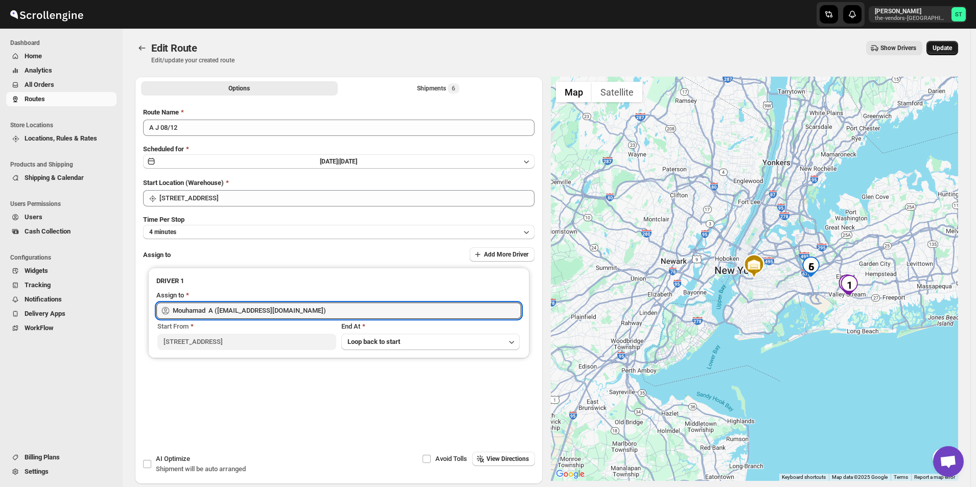
click at [954, 52] on button "Update" at bounding box center [942, 48] width 32 height 14
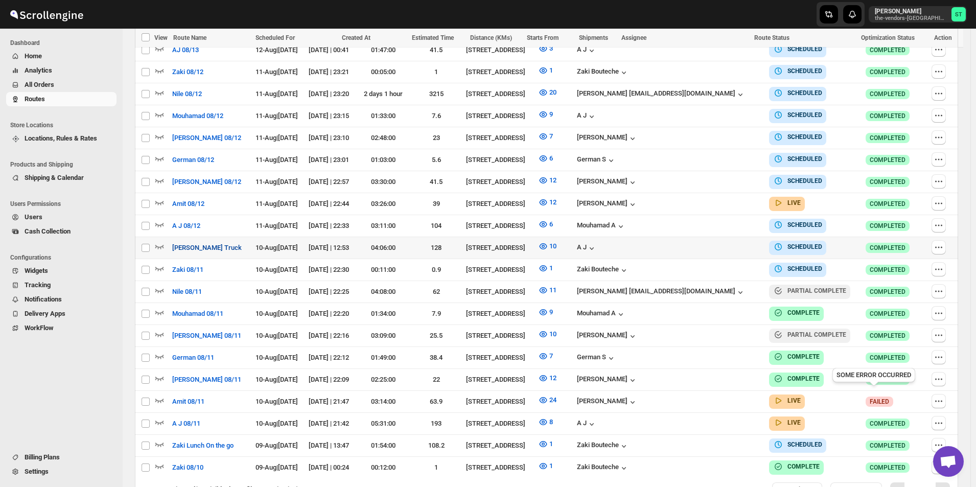
scroll to position [358, 0]
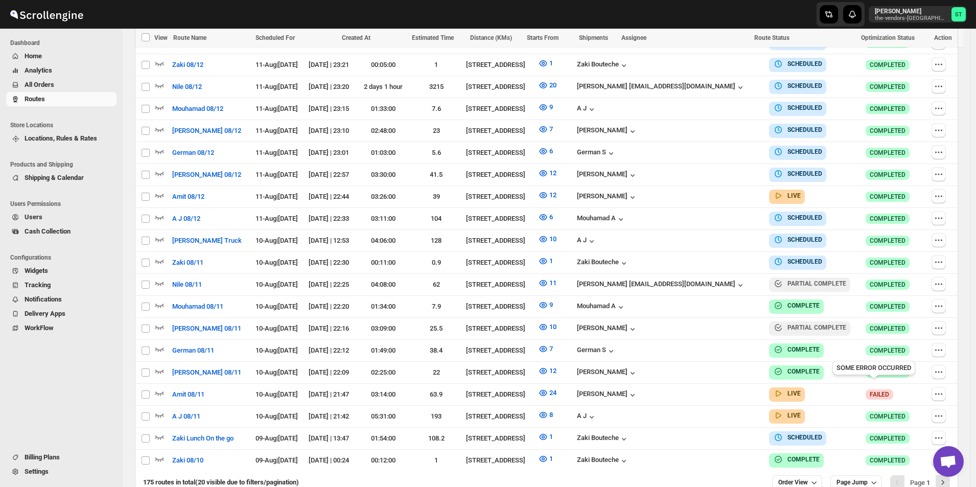
click at [49, 79] on button "All Orders" at bounding box center [61, 85] width 110 height 14
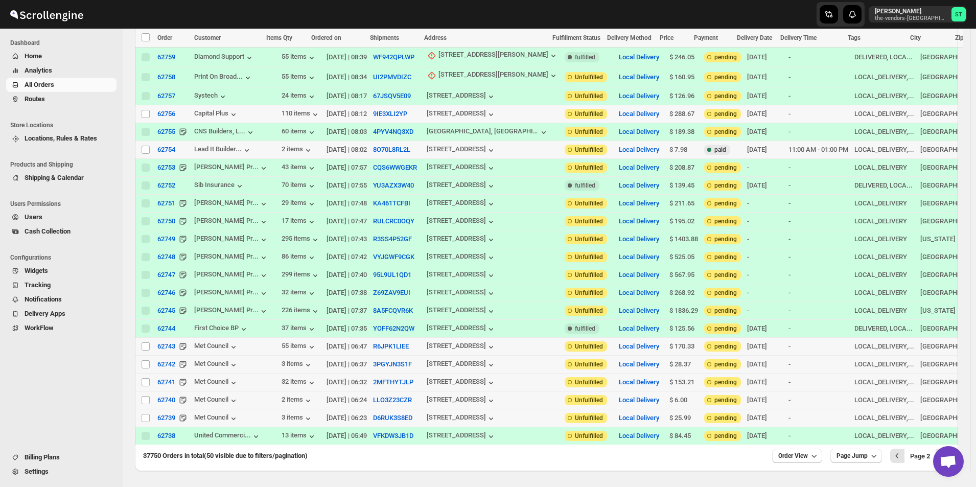
scroll to position [624, 0]
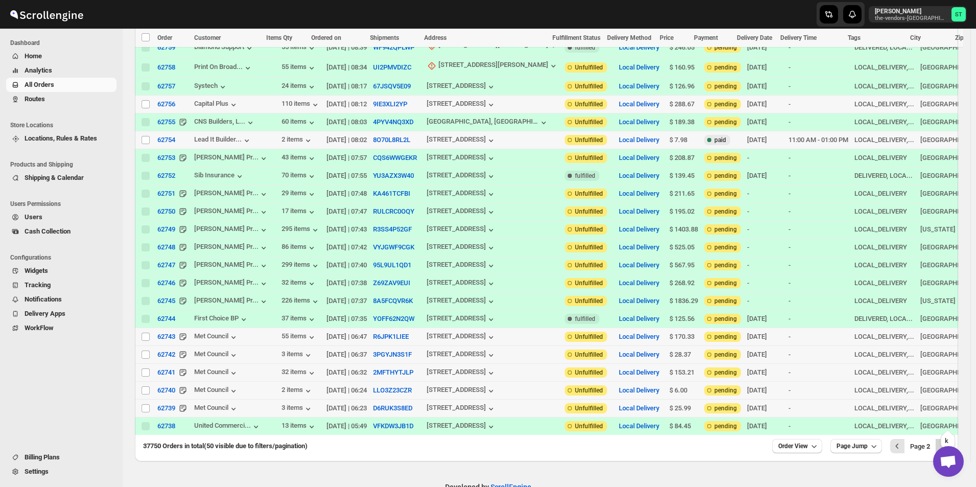
click at [948, 441] on icon "Next" at bounding box center [943, 446] width 10 height 10
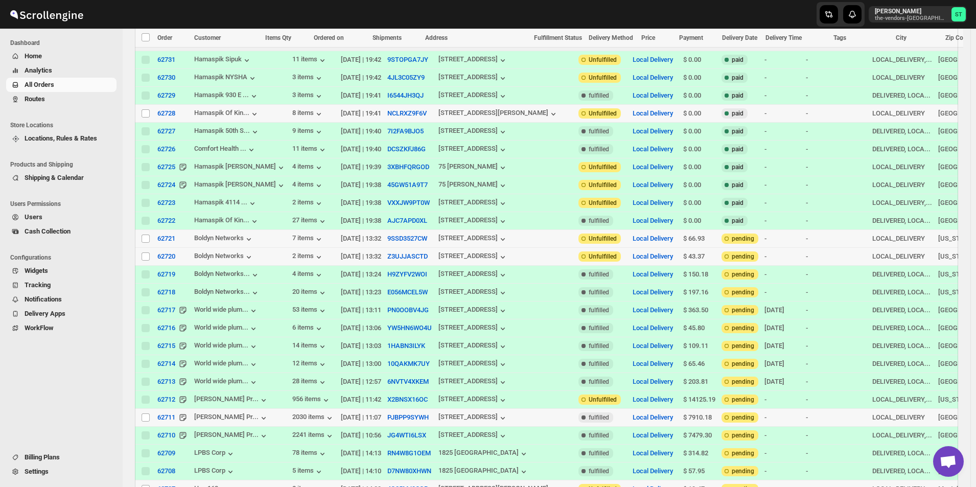
scroll to position [0, 0]
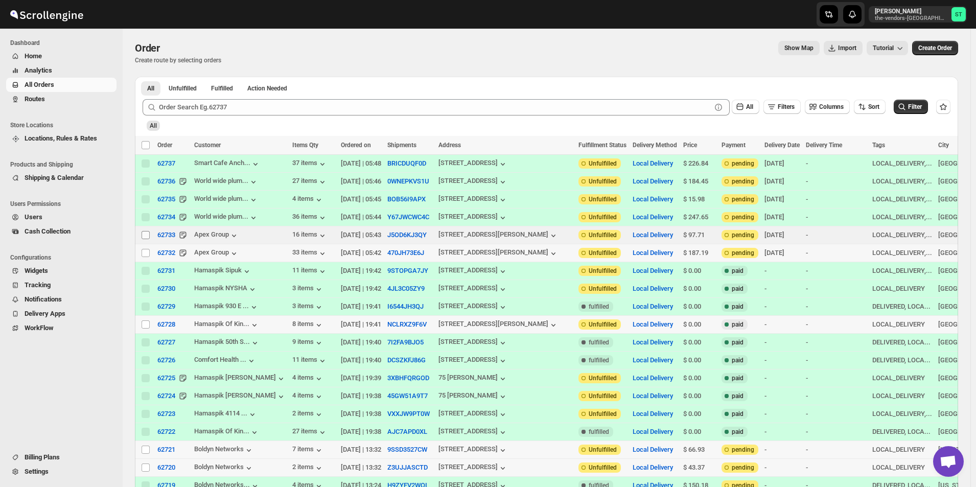
click at [146, 233] on input "Select order" at bounding box center [146, 235] width 8 height 8
checkbox input "true"
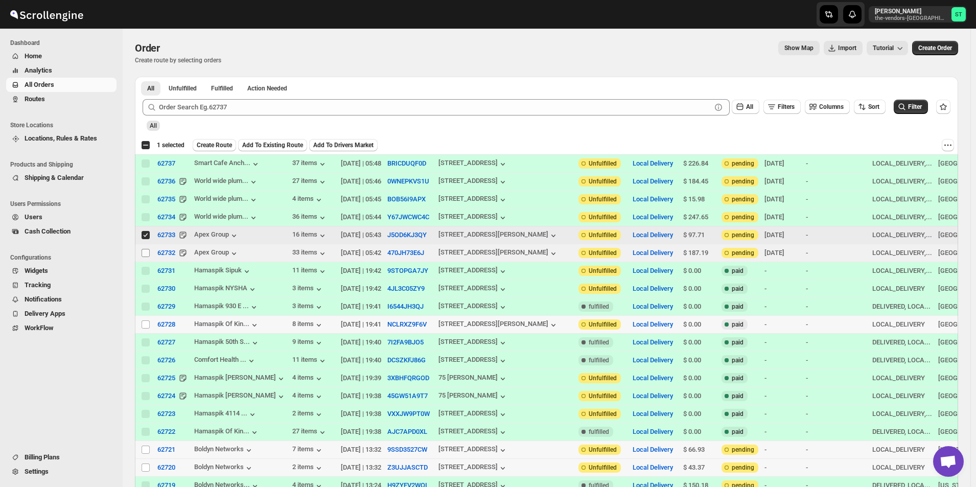
click at [144, 253] on input "Select order" at bounding box center [146, 253] width 8 height 8
checkbox input "true"
click at [288, 148] on span "Add To Existing Route" at bounding box center [272, 145] width 61 height 8
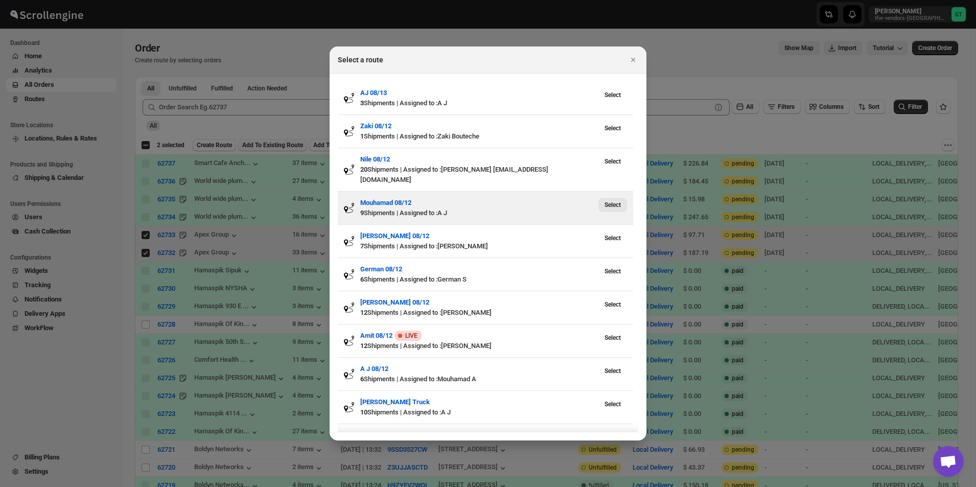
click at [615, 201] on span "Select" at bounding box center [612, 205] width 16 height 8
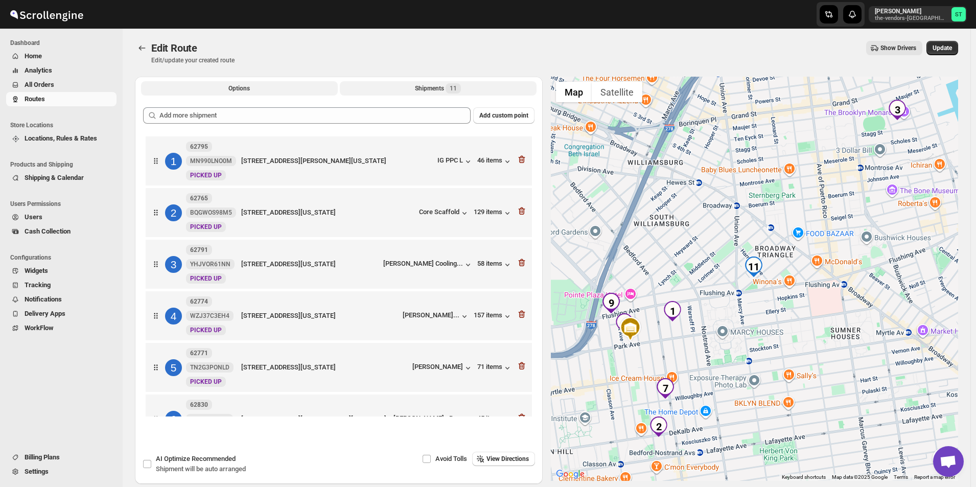
click at [232, 93] on button "Options" at bounding box center [239, 88] width 197 height 14
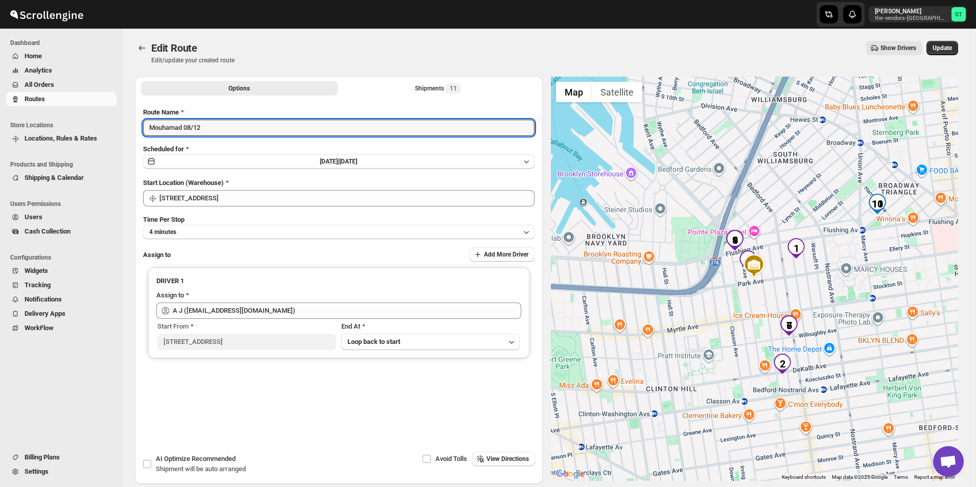
drag, startPoint x: 181, startPoint y: 125, endPoint x: 134, endPoint y: 126, distance: 47.0
click at [134, 126] on div "Options Shipments 11 More views Options Shipments 11 More views Submit Route Na…" at bounding box center [542, 275] width 831 height 415
type input "aj 08/12"
click at [952, 52] on span "Update" at bounding box center [942, 48] width 19 height 8
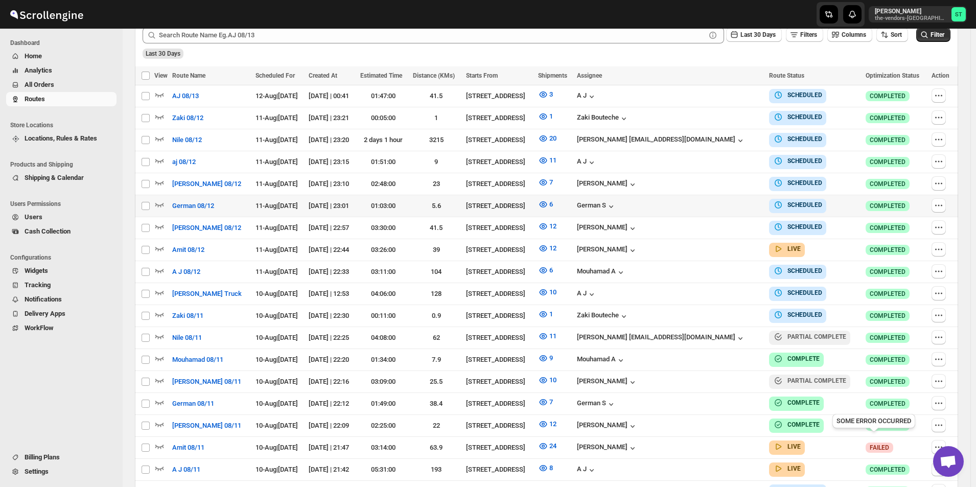
scroll to position [307, 0]
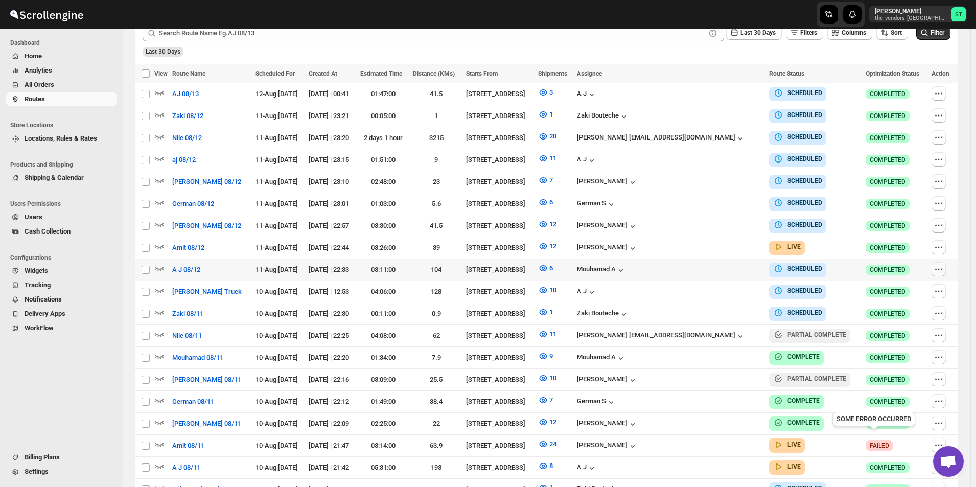
click at [938, 266] on icon "button" at bounding box center [939, 269] width 10 height 10
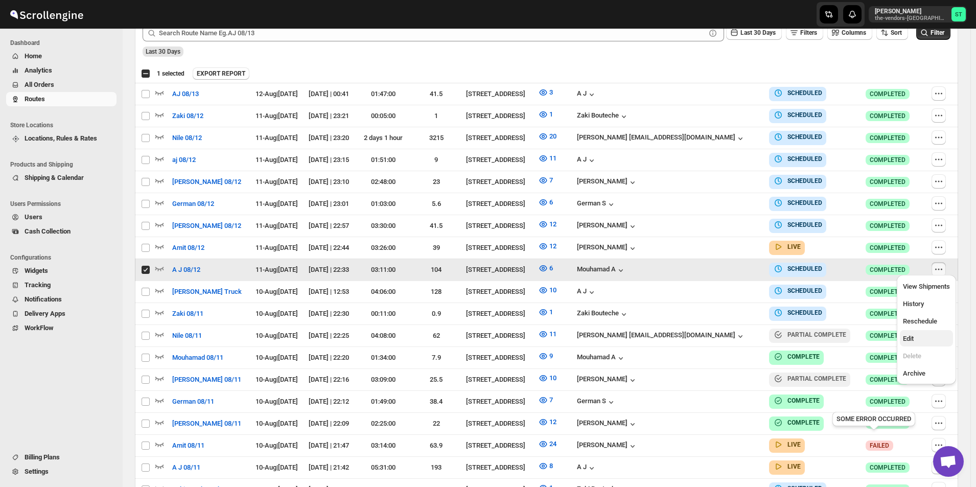
click at [915, 335] on span "Edit" at bounding box center [926, 339] width 47 height 10
checkbox input "false"
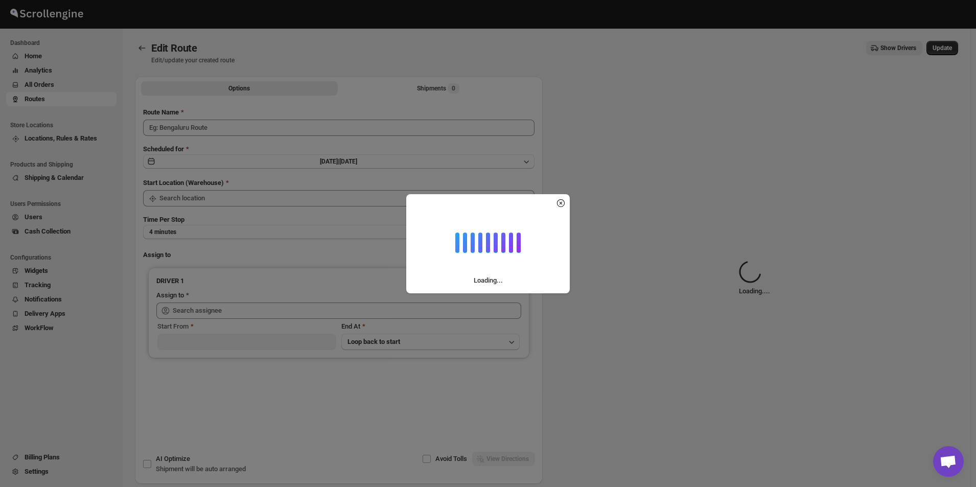
type input "A J 08/12"
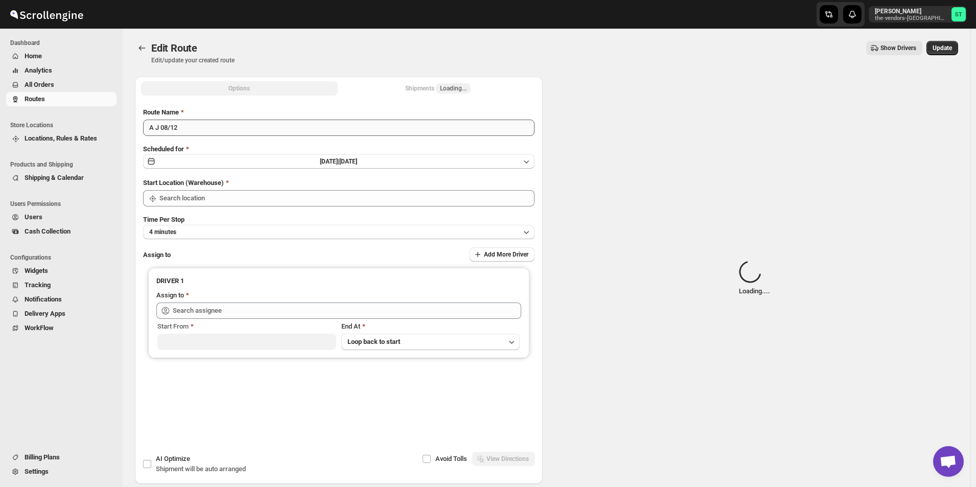
type input "[STREET_ADDRESS]"
type input "Mouhamad A ([EMAIL_ADDRESS][DOMAIN_NAME])"
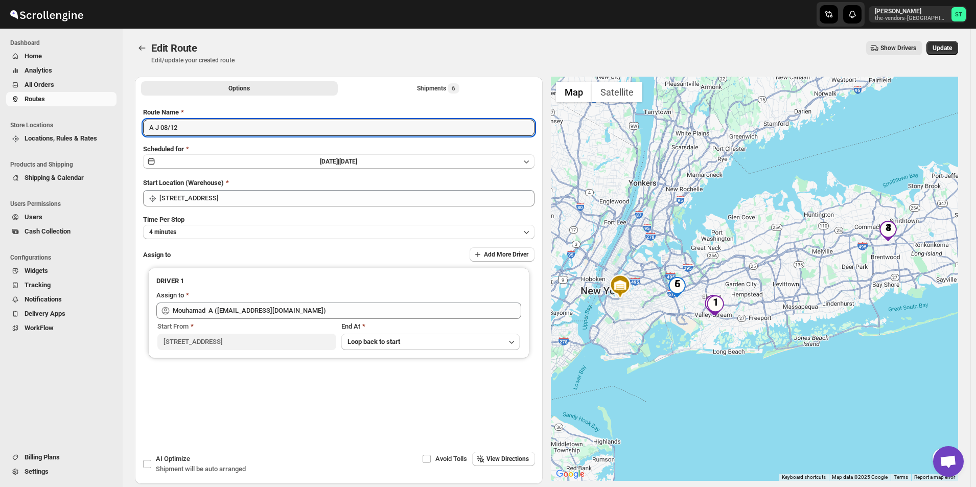
drag, startPoint x: 157, startPoint y: 127, endPoint x: 139, endPoint y: 128, distance: 17.9
click at [139, 128] on div "Submit Route Name A J 08/12 Scheduled for [DATE] | [DATE] Start Location (Wareh…" at bounding box center [339, 263] width 408 height 328
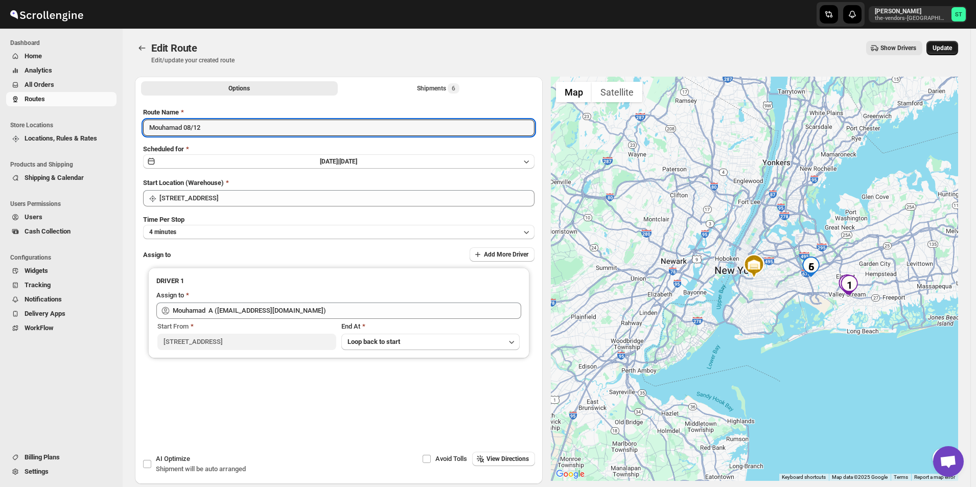
type input "Mouhamad 08/12"
click at [952, 47] on span "Update" at bounding box center [942, 48] width 19 height 8
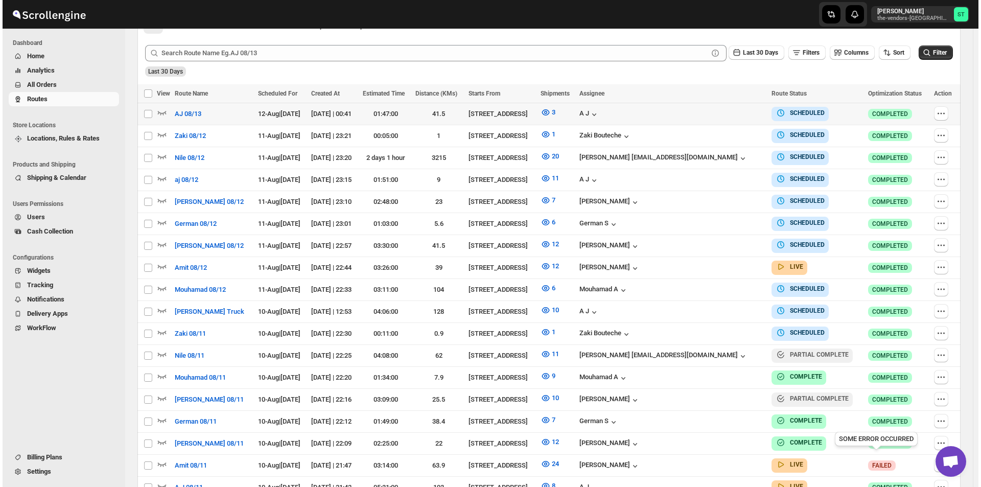
scroll to position [307, 0]
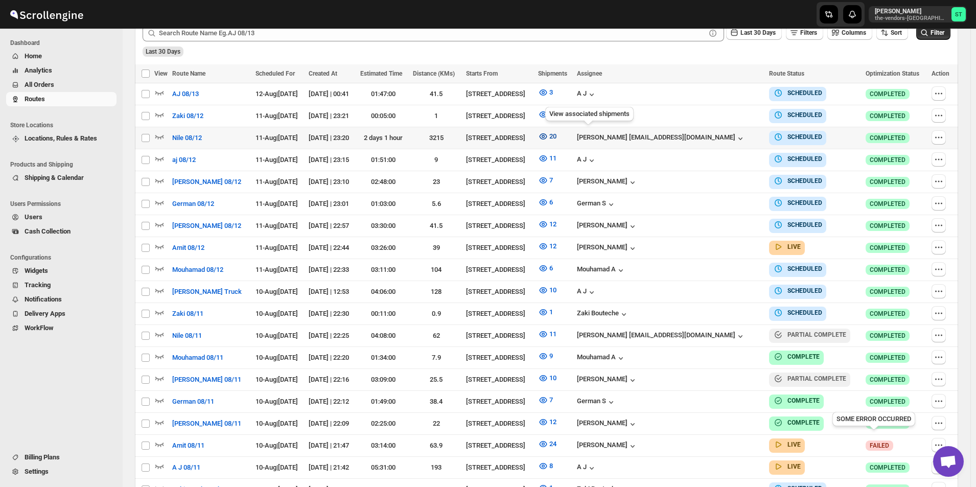
click at [548, 131] on icon "button" at bounding box center [543, 136] width 10 height 10
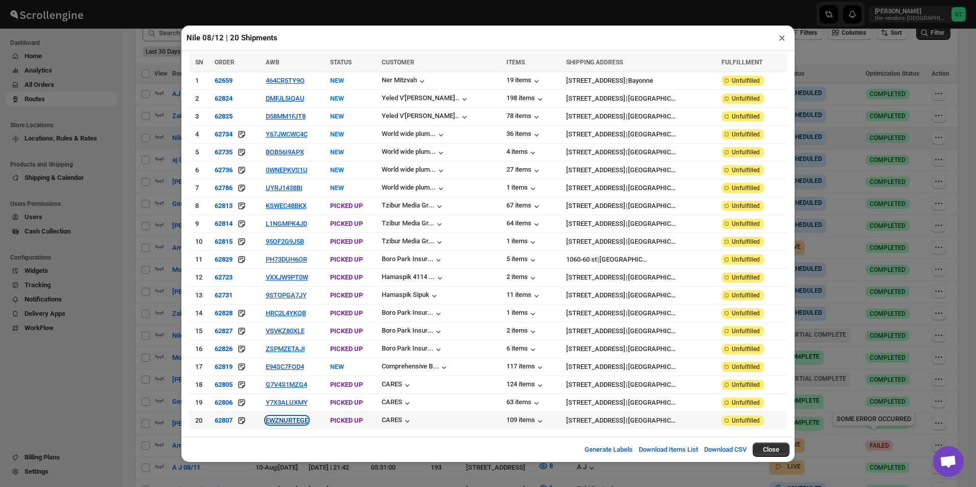
click at [285, 416] on button "EWZNURTEGE" at bounding box center [287, 420] width 42 height 8
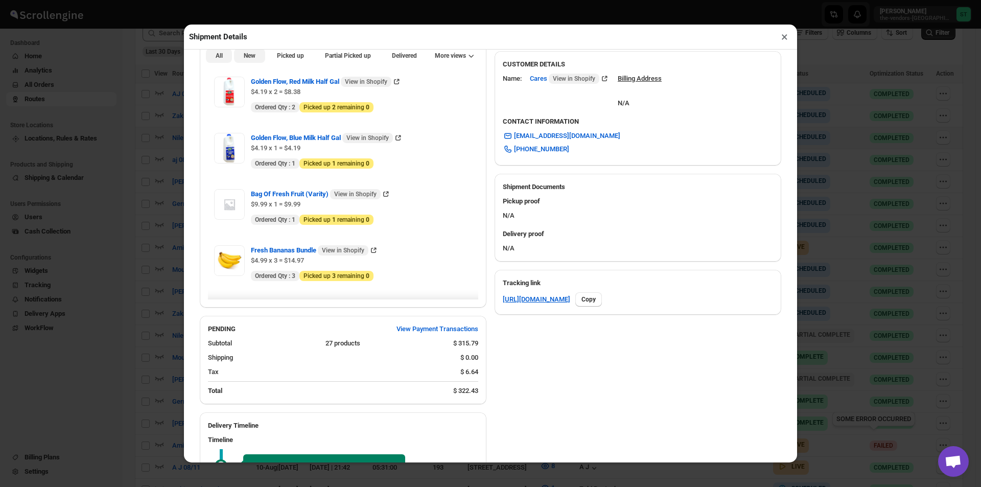
click at [251, 57] on span "New" at bounding box center [250, 56] width 12 height 8
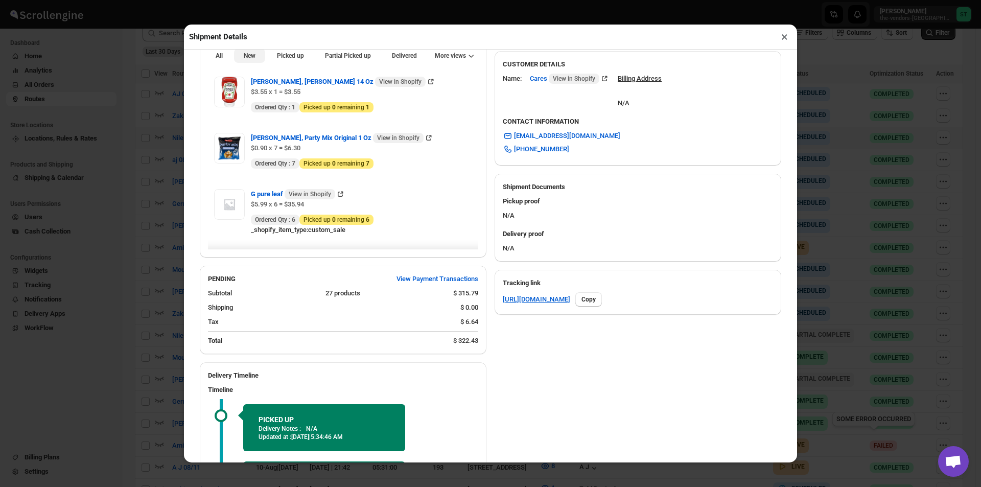
scroll to position [306, 0]
